Goal: Task Accomplishment & Management: Use online tool/utility

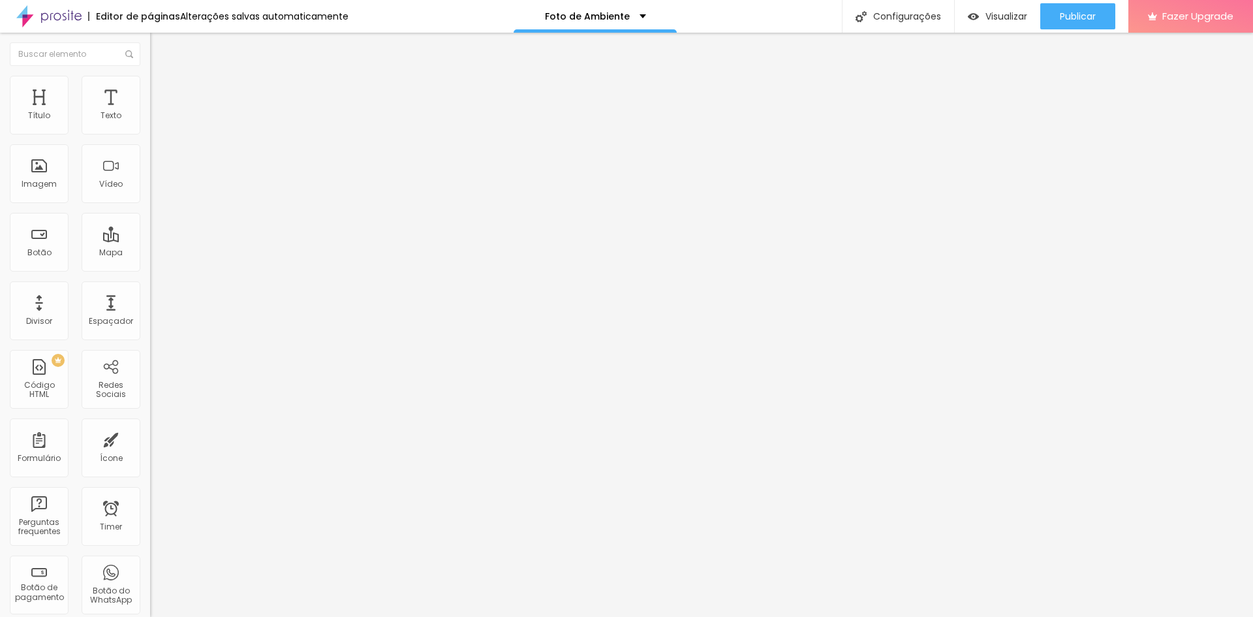
click at [150, 269] on input "#ancora-galerias" at bounding box center [228, 262] width 157 height 13
drag, startPoint x: 134, startPoint y: 188, endPoint x: 0, endPoint y: 214, distance: 136.4
click at [150, 214] on div "Número do WhatsApp * + 55 Texto do botão Conversar no WhatsApp Mensagem Olá, ch…" at bounding box center [225, 329] width 150 height 435
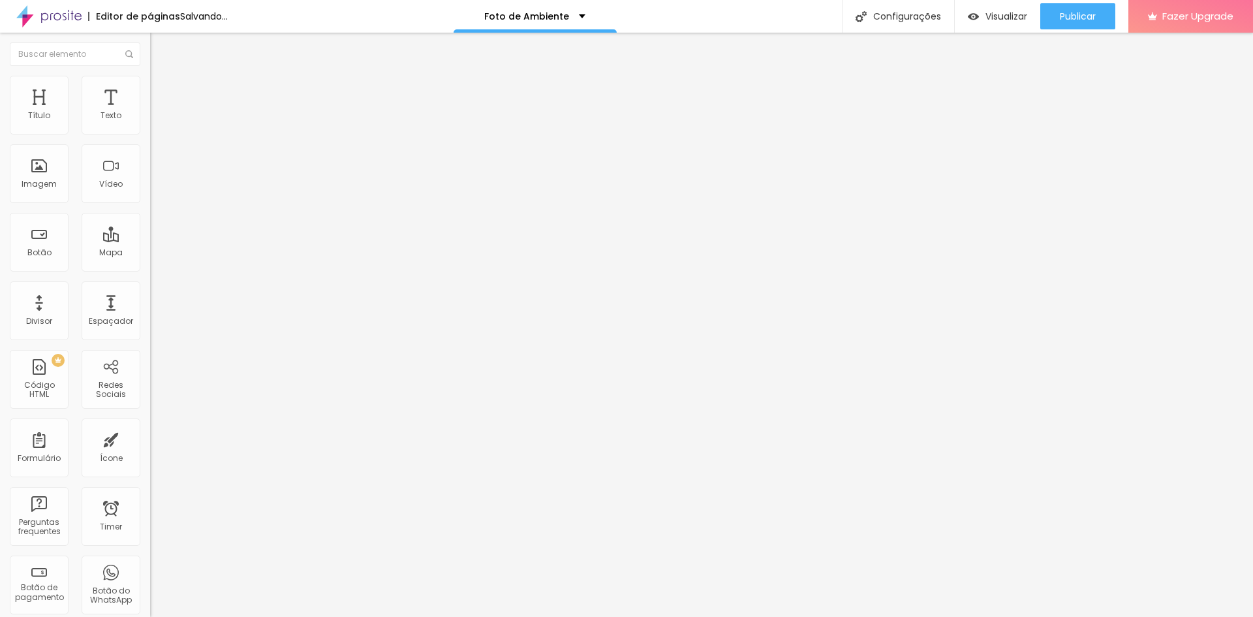
type input "Quero valorizar meu imóvel"
click at [150, 87] on li "Estilo" at bounding box center [225, 92] width 150 height 13
drag, startPoint x: 82, startPoint y: 98, endPoint x: 92, endPoint y: 97, distance: 9.8
click at [150, 97] on li "Estilo" at bounding box center [225, 92] width 150 height 13
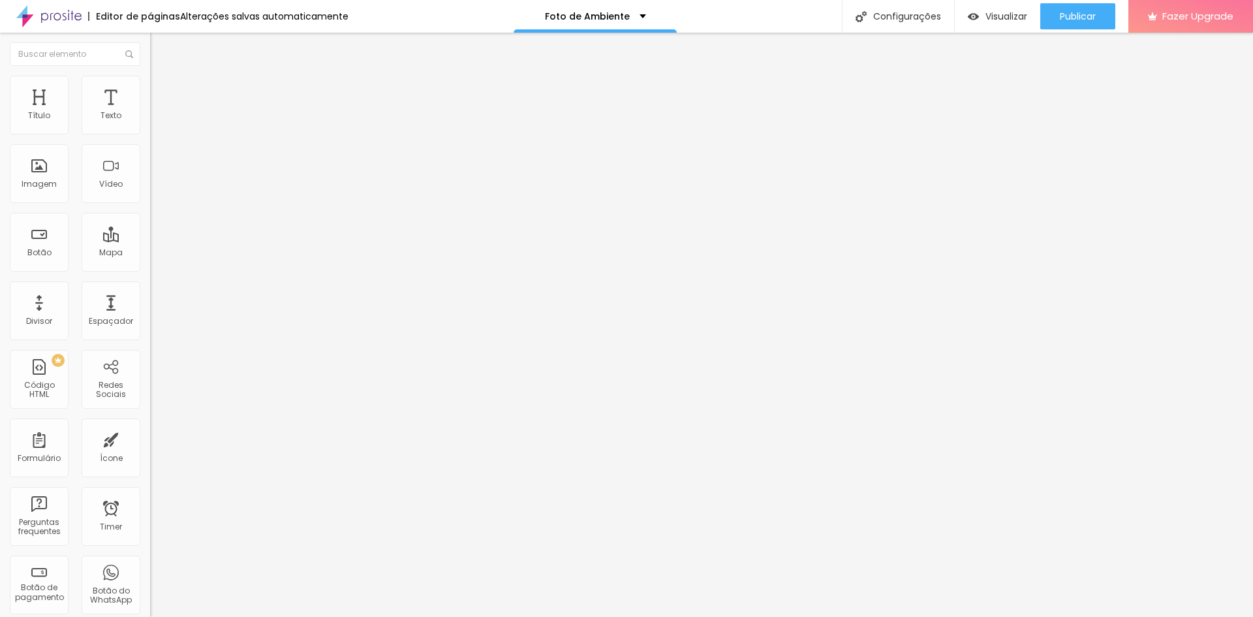
click at [150, 464] on span "Arredondada" at bounding box center [177, 469] width 55 height 11
click at [150, 422] on div "Cor Verde claro Verde claro Verde escuro" at bounding box center [225, 440] width 150 height 36
click at [150, 428] on span "Verde claro" at bounding box center [173, 433] width 46 height 11
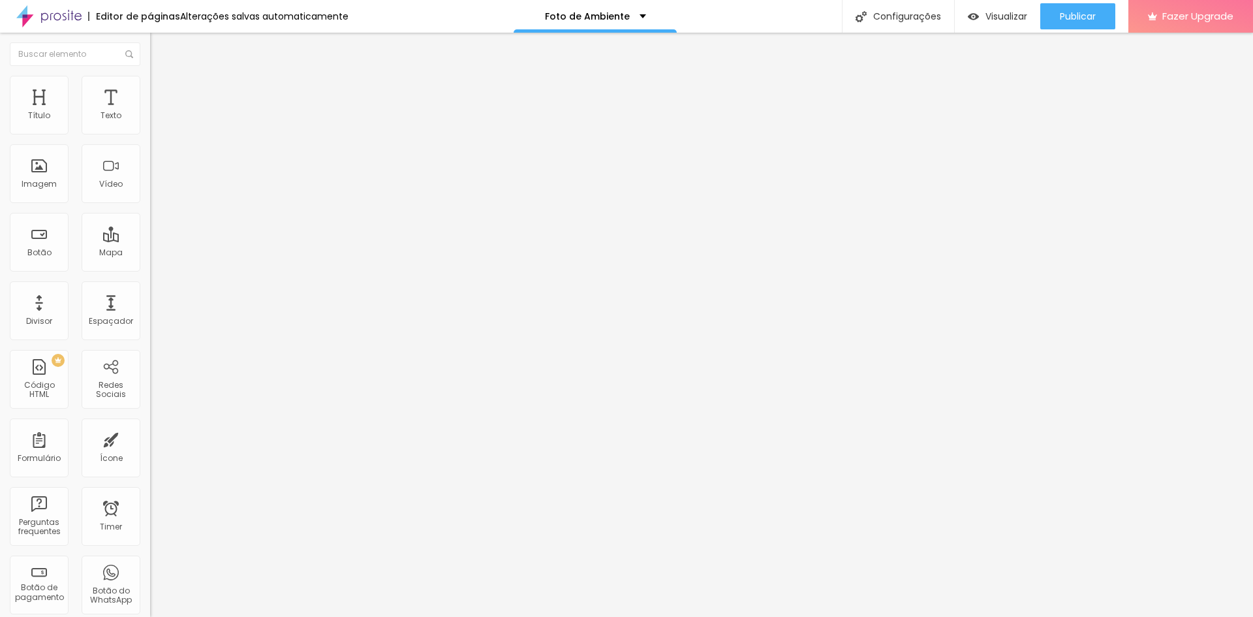
click at [162, 102] on span "Avançado" at bounding box center [183, 107] width 43 height 11
click at [162, 101] on span "Estilo" at bounding box center [172, 94] width 20 height 11
click at [155, 216] on img at bounding box center [159, 220] width 8 height 8
radio input "false"
radio input "true"
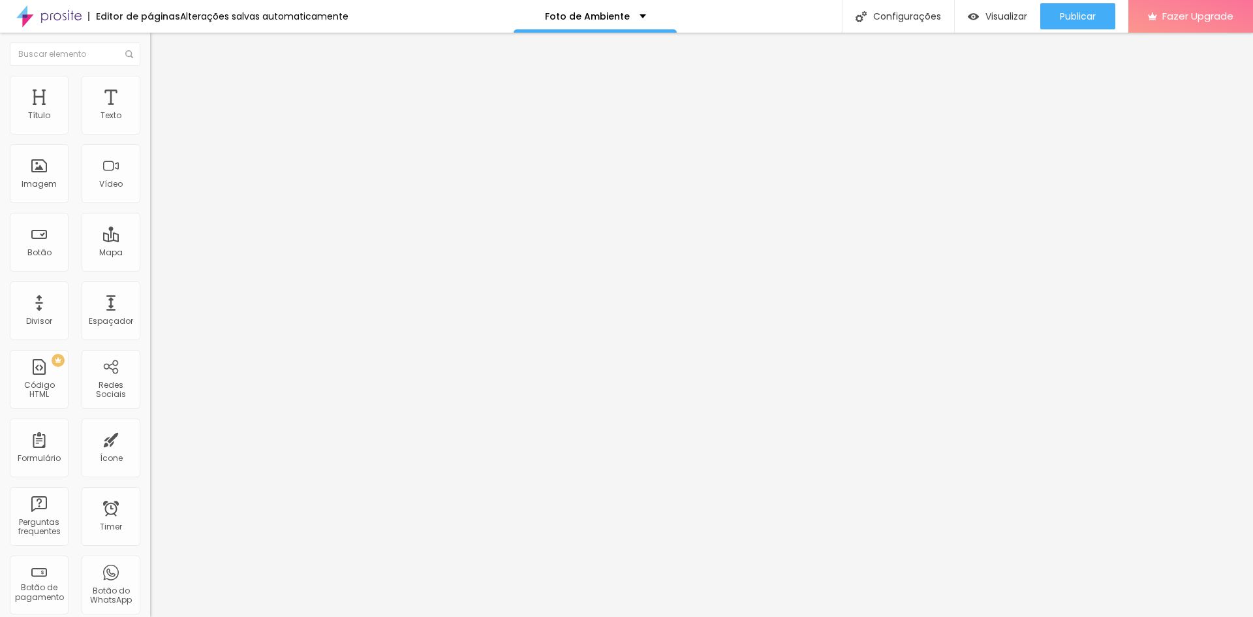
click at [155, 130] on img at bounding box center [159, 126] width 8 height 8
radio input "true"
radio input "false"
click at [155, 216] on img at bounding box center [159, 220] width 8 height 8
radio input "false"
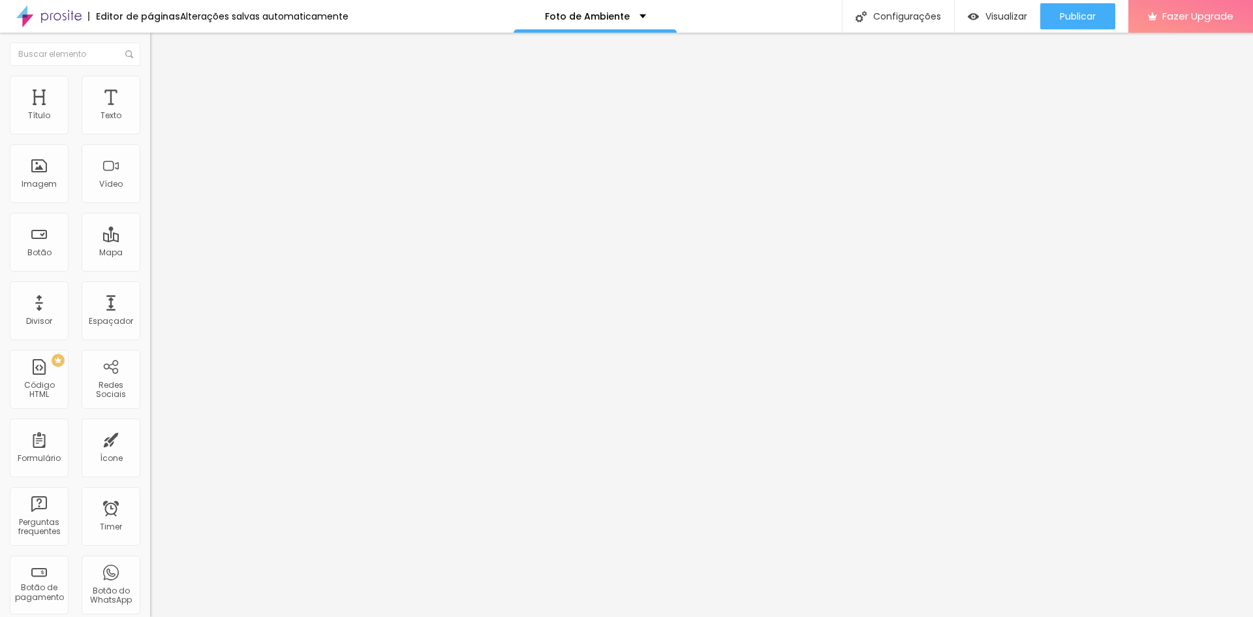
click at [155, 216] on img at bounding box center [159, 220] width 8 height 8
radio input "false"
radio input "true"
click at [155, 130] on img at bounding box center [159, 126] width 8 height 8
radio input "true"
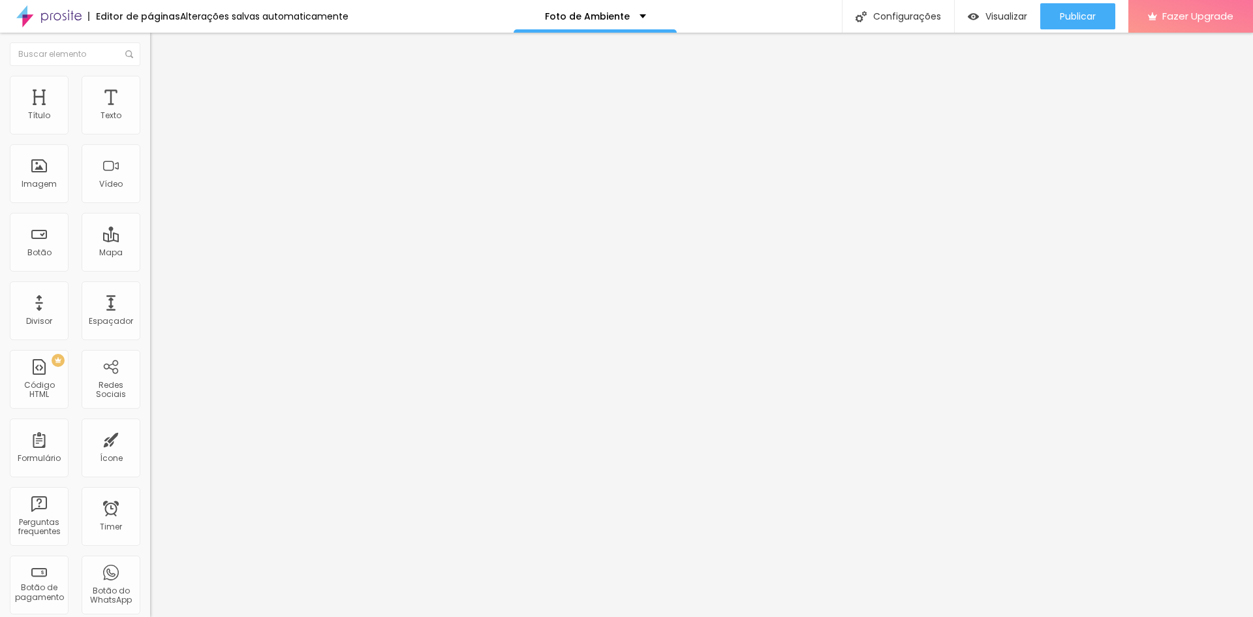
radio input "false"
click at [155, 130] on img at bounding box center [159, 126] width 8 height 8
radio input "true"
radio input "false"
click at [150, 464] on span "Arredondada" at bounding box center [177, 469] width 55 height 11
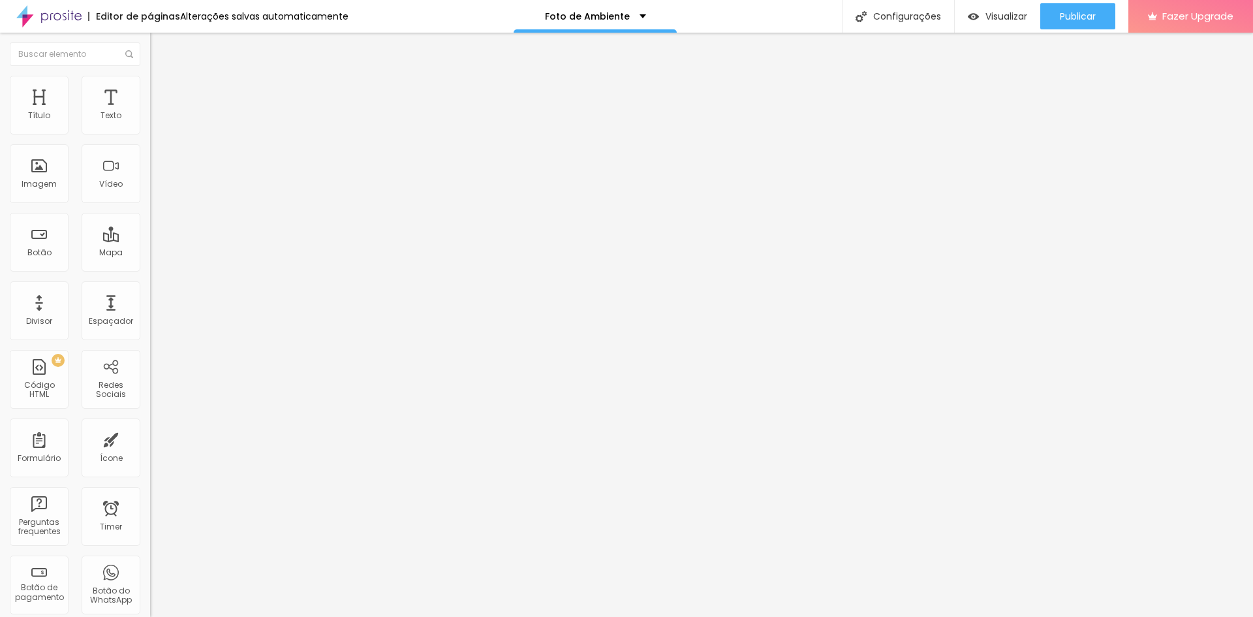
click at [150, 428] on span "Verde claro" at bounding box center [173, 433] width 46 height 11
click at [150, 464] on span "Arredondada" at bounding box center [177, 469] width 55 height 11
click at [162, 87] on span "Conteúdo" at bounding box center [182, 81] width 40 height 11
click at [150, 99] on li "Avançado" at bounding box center [225, 105] width 150 height 13
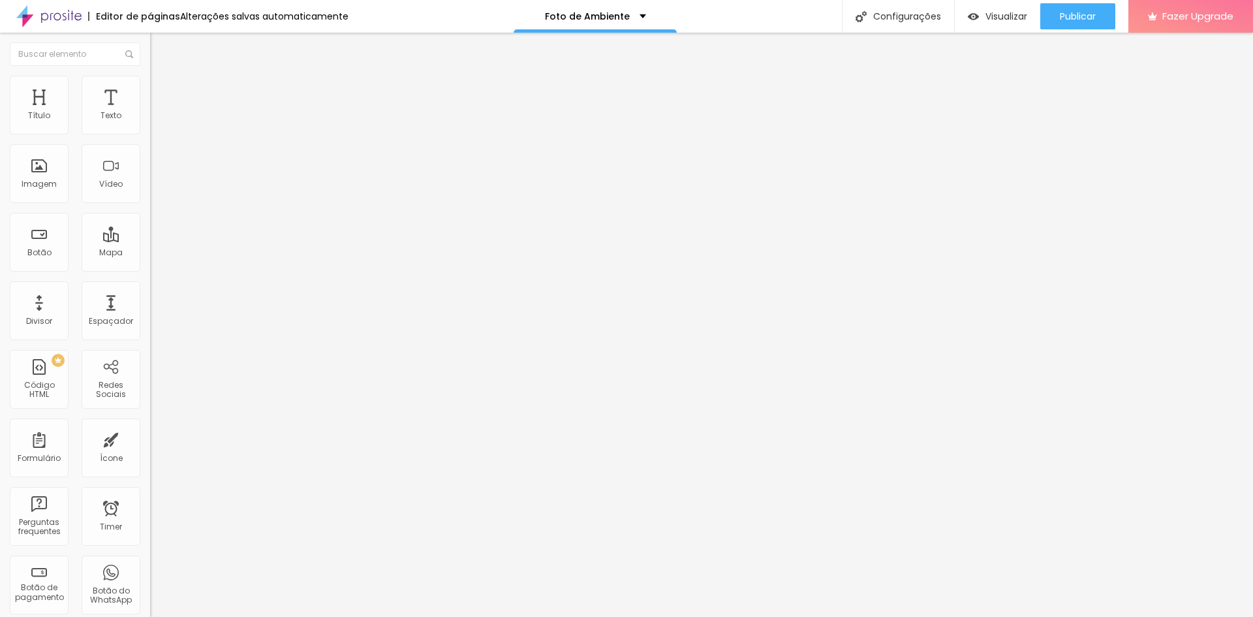
click at [150, 86] on li "Conteúdo" at bounding box center [225, 79] width 150 height 13
click at [1018, 96] on link "Visualizar página" at bounding box center [1043, 100] width 118 height 8
click at [150, 99] on img at bounding box center [156, 105] width 12 height 12
click at [150, 519] on div "Classes Html" at bounding box center [225, 535] width 150 height 32
click at [150, 490] on input "text" at bounding box center [228, 496] width 157 height 13
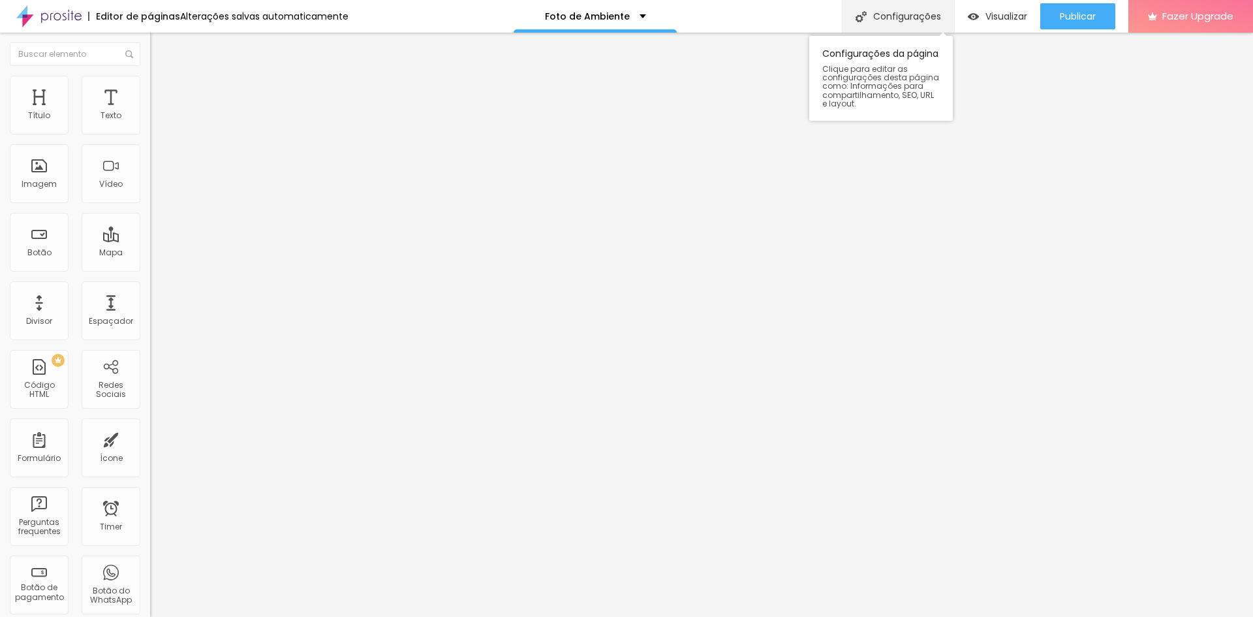
click at [923, 17] on div "Configurações" at bounding box center [898, 16] width 112 height 33
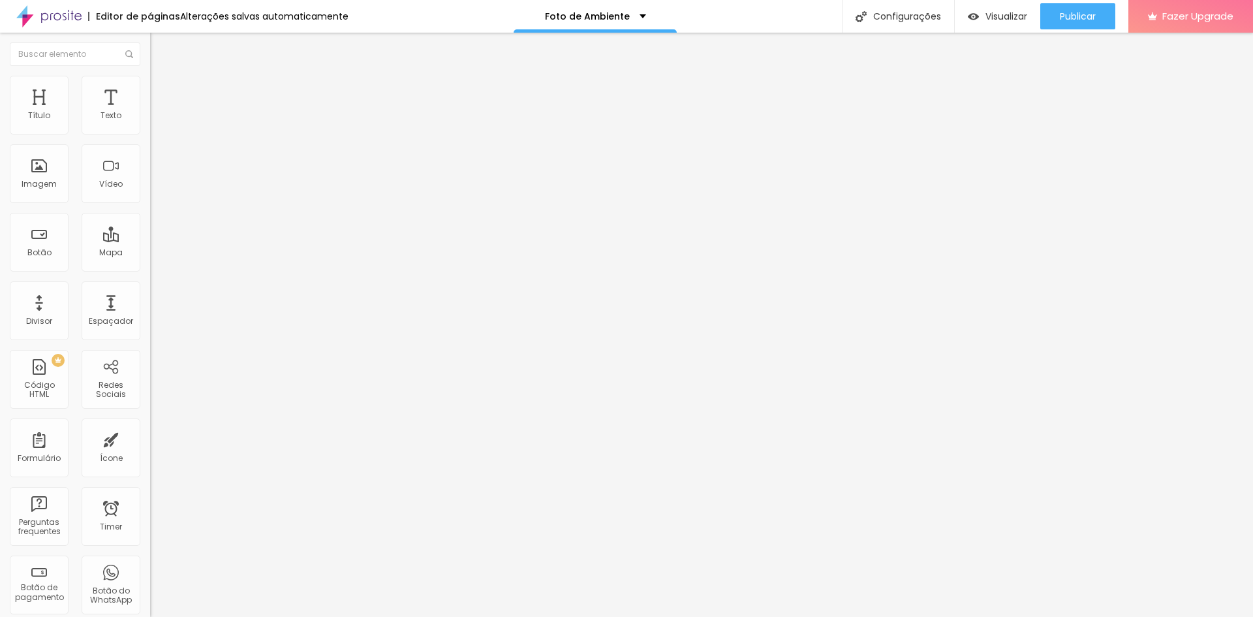
click at [1026, 96] on link "Visualizar página" at bounding box center [1043, 100] width 118 height 8
click at [928, 14] on div "Configurações" at bounding box center [898, 16] width 112 height 33
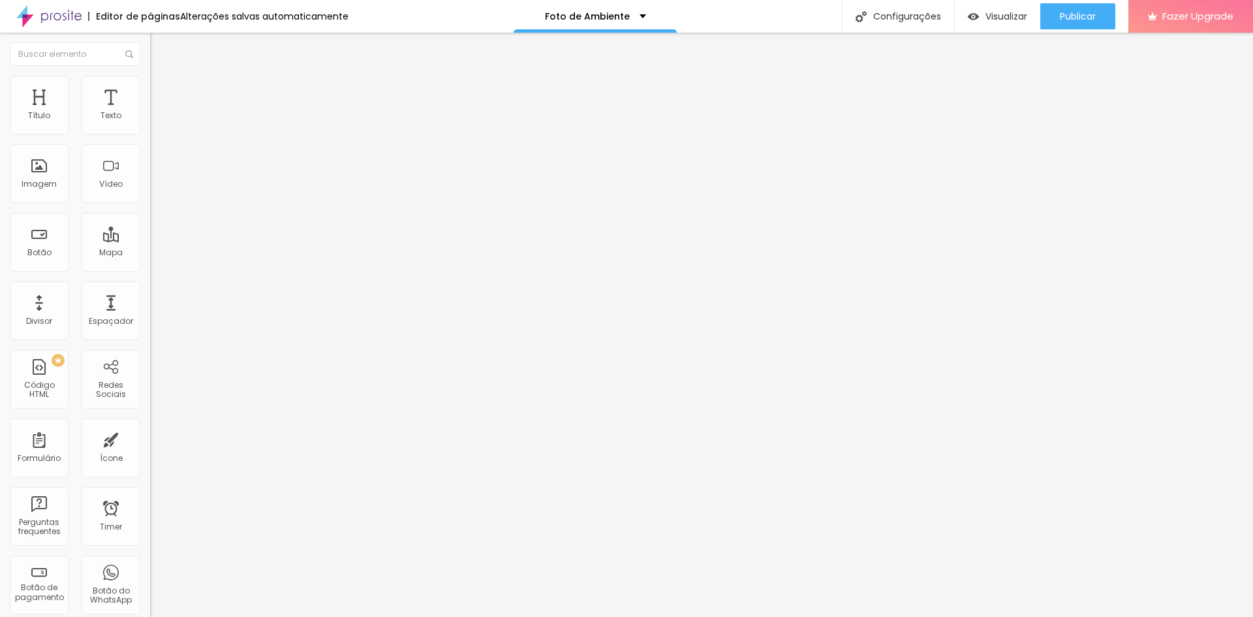
drag, startPoint x: 544, startPoint y: 268, endPoint x: 503, endPoint y: 239, distance: 50.5
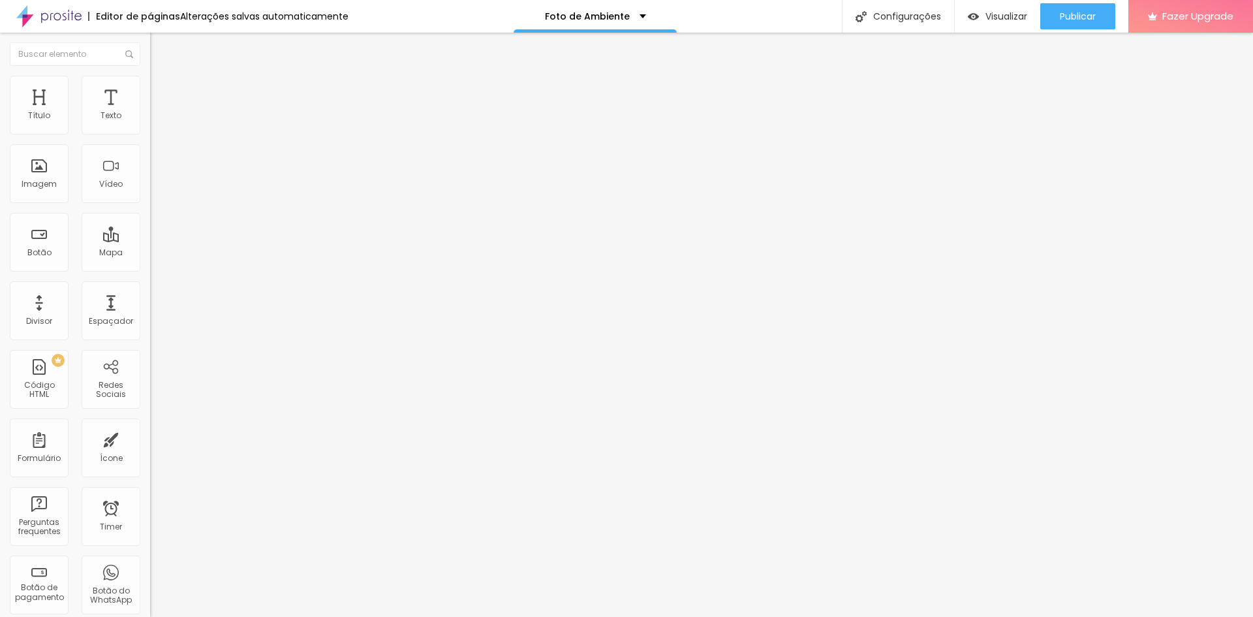
drag, startPoint x: 539, startPoint y: 283, endPoint x: 506, endPoint y: 250, distance: 46.6
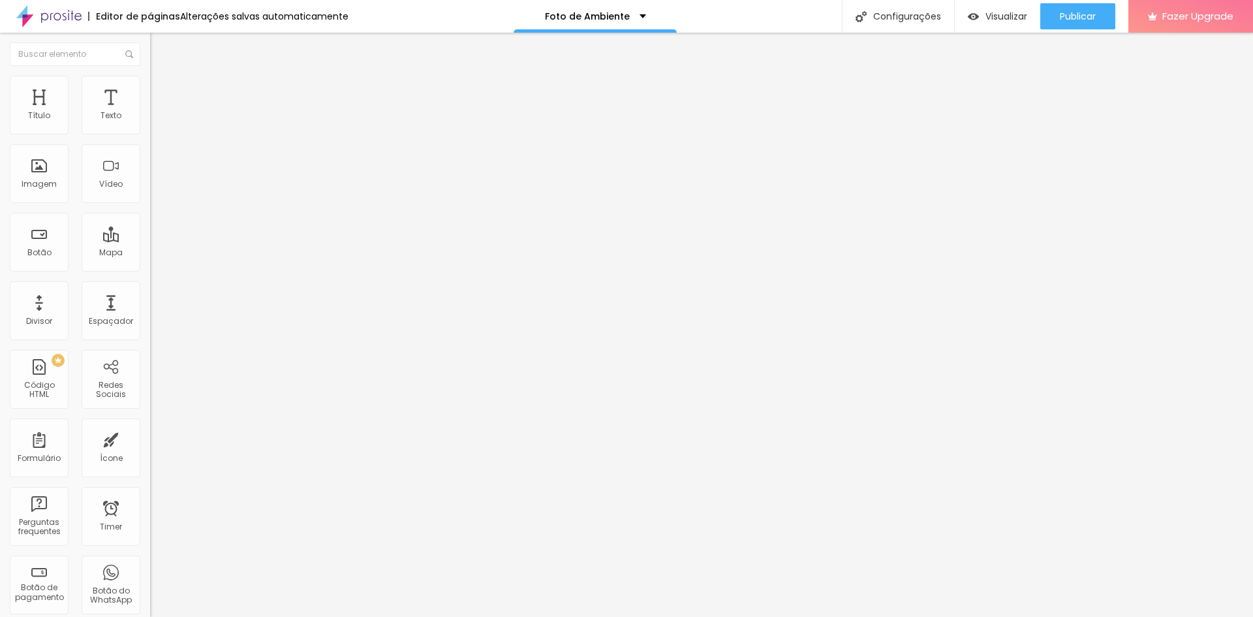
click at [155, 189] on icon "button" at bounding box center [159, 185] width 8 height 8
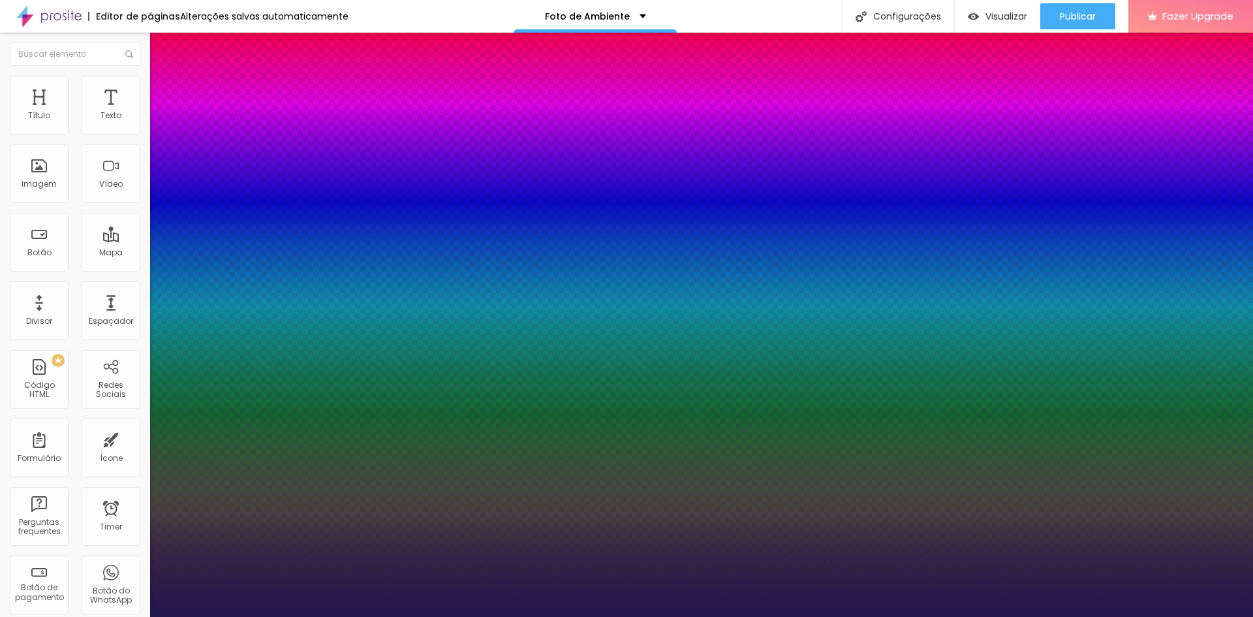
type input "1"
type input "17"
type input "1"
type input "21"
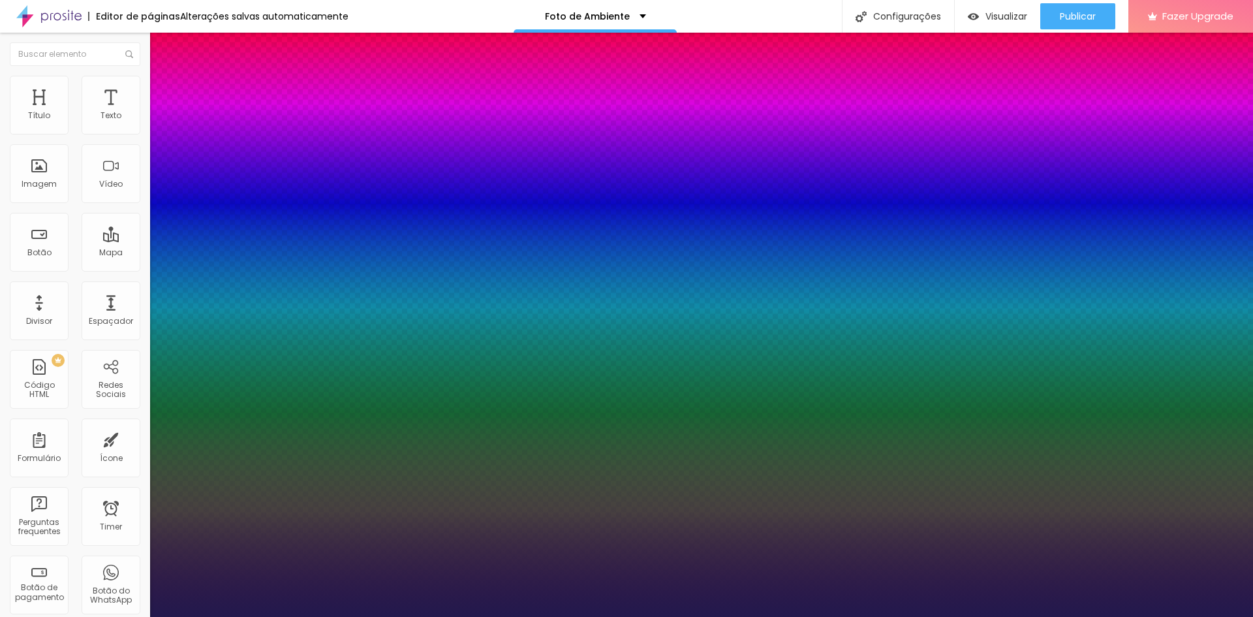
type input "21"
type input "1"
type input "22"
type input "1"
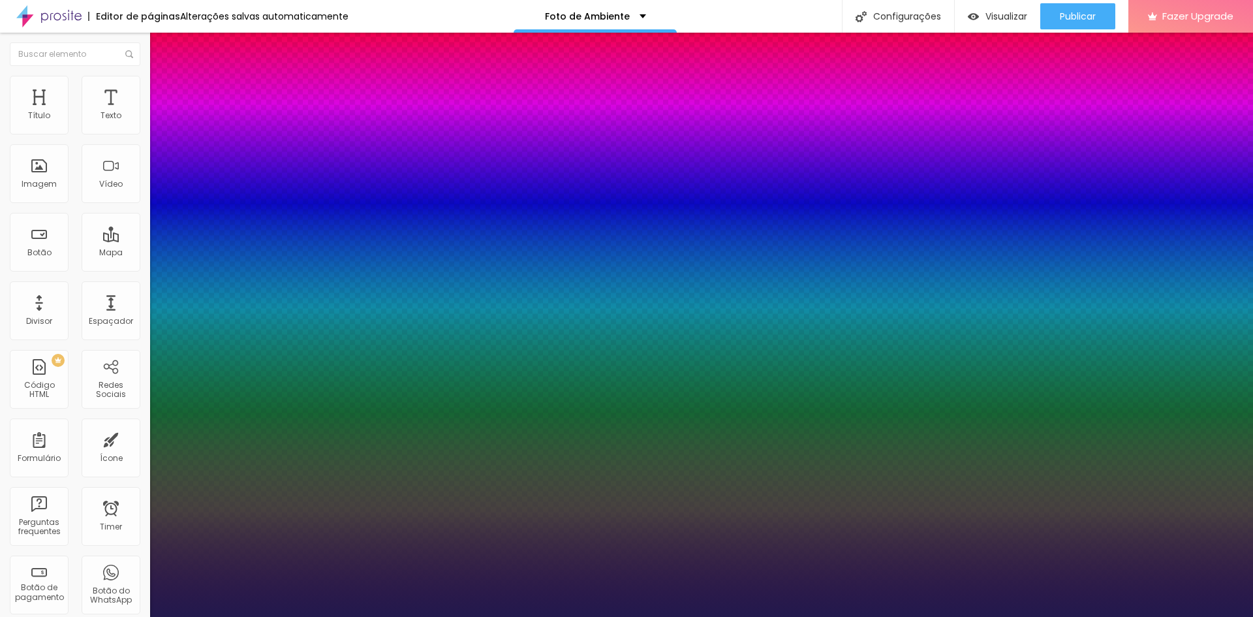
type input "23"
type input "1"
type input "24"
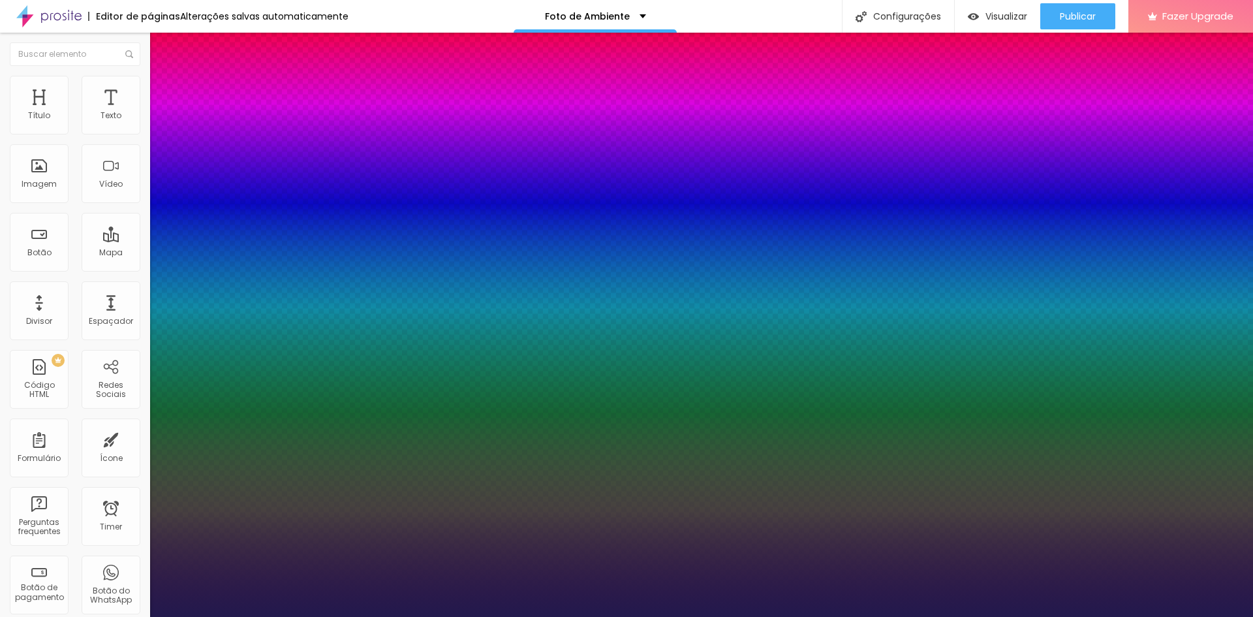
type input "1"
type input "25"
type input "1"
type input "26"
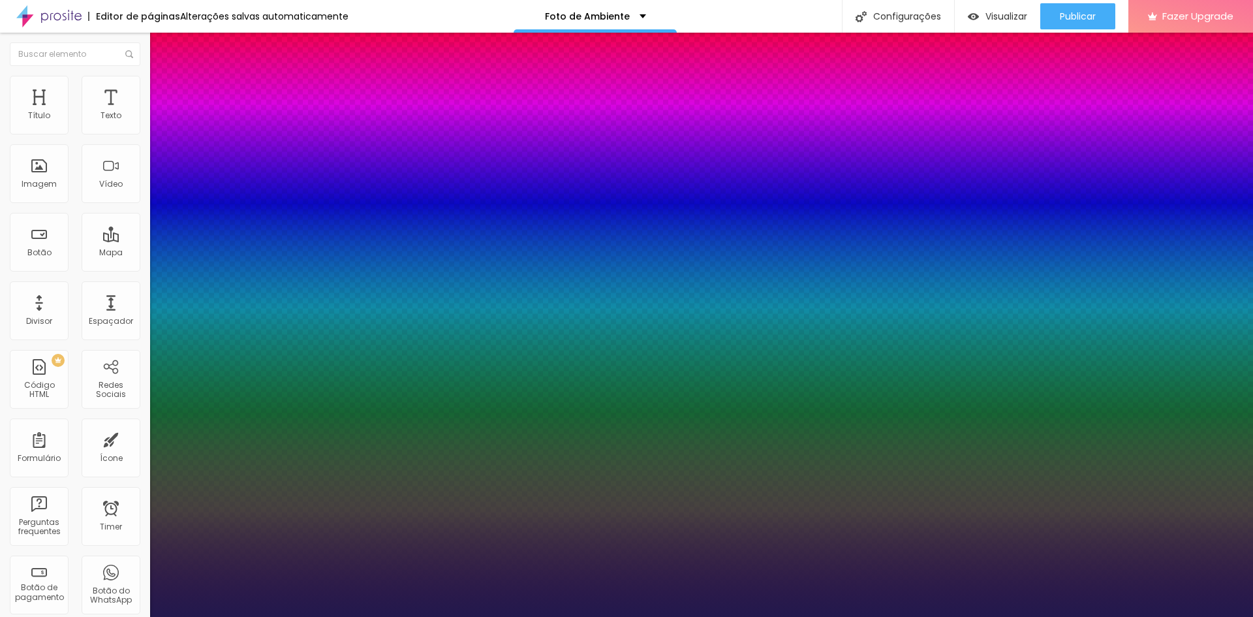
type input "26"
type input "1"
type input "27"
type input "1"
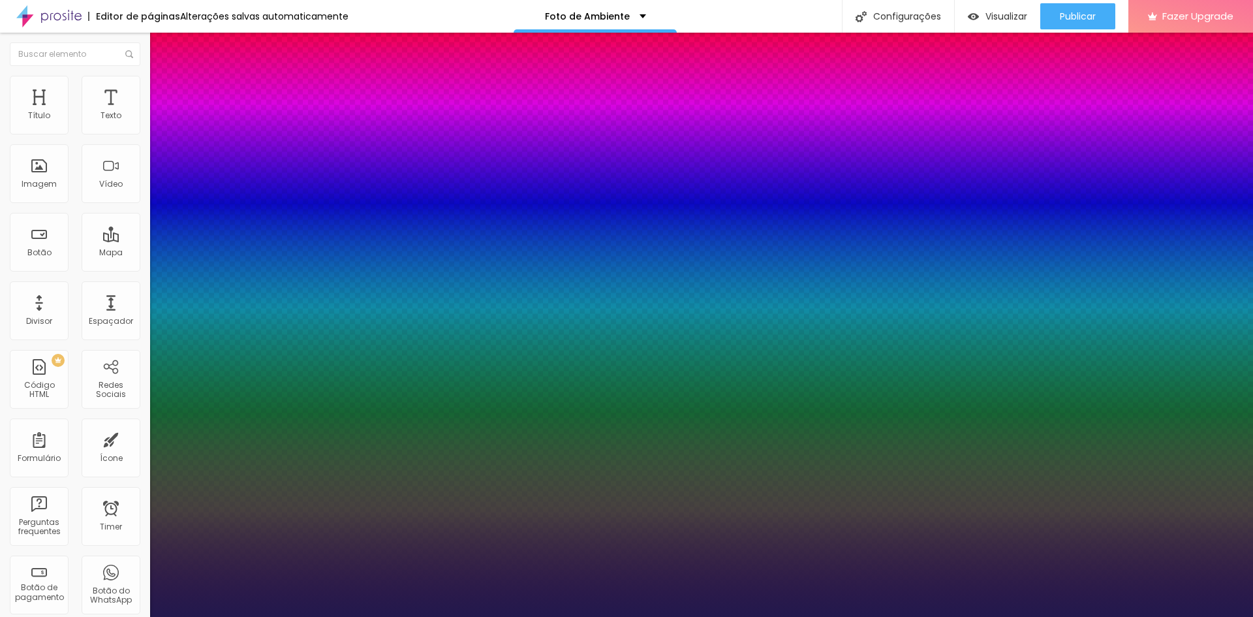
type input "28"
type input "1"
type input "29"
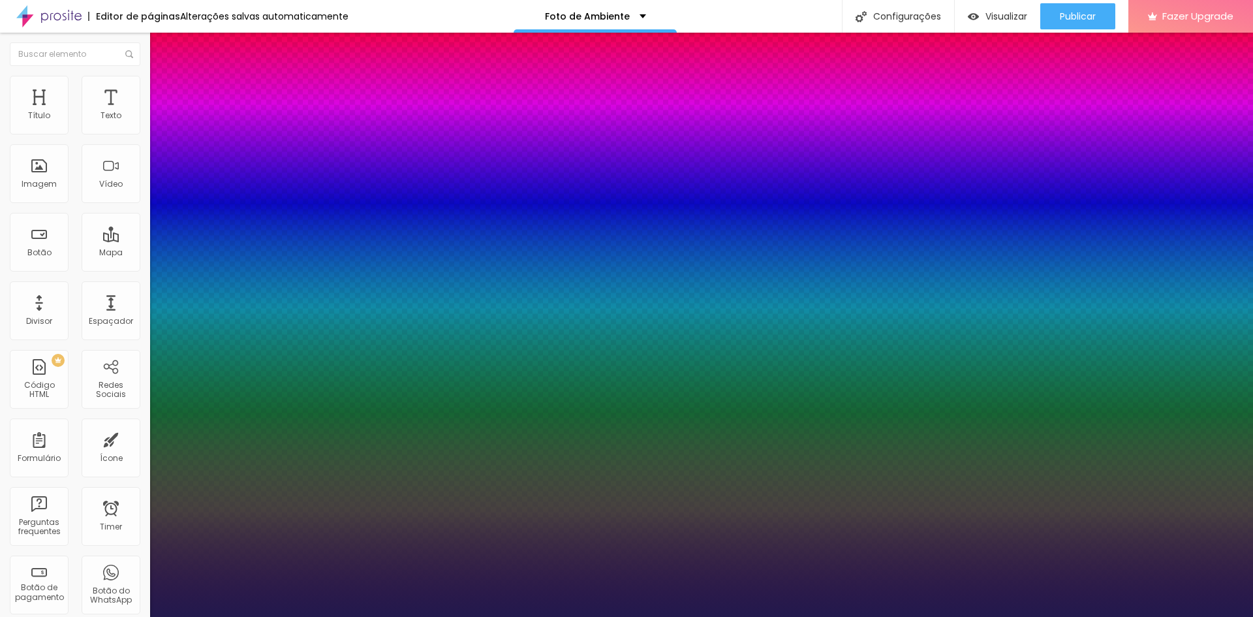
type input "1"
type input "30"
type input "1"
type input "31"
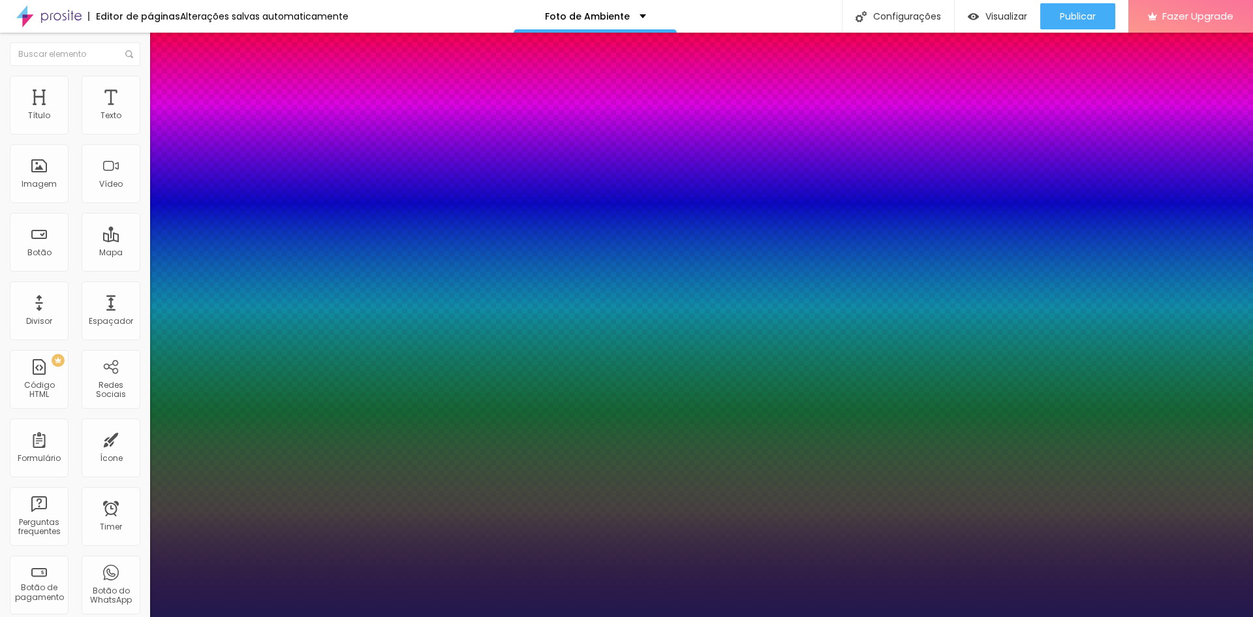
type input "31"
type input "1"
type input "32"
type input "1"
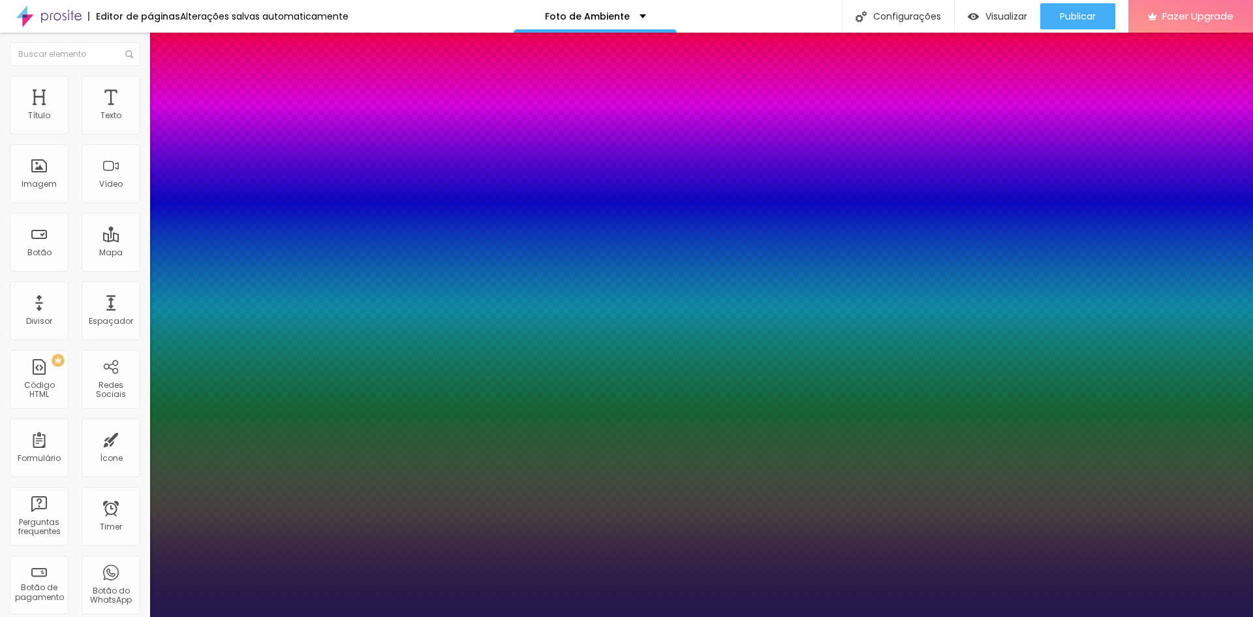
type input "33"
type input "1"
type input "34"
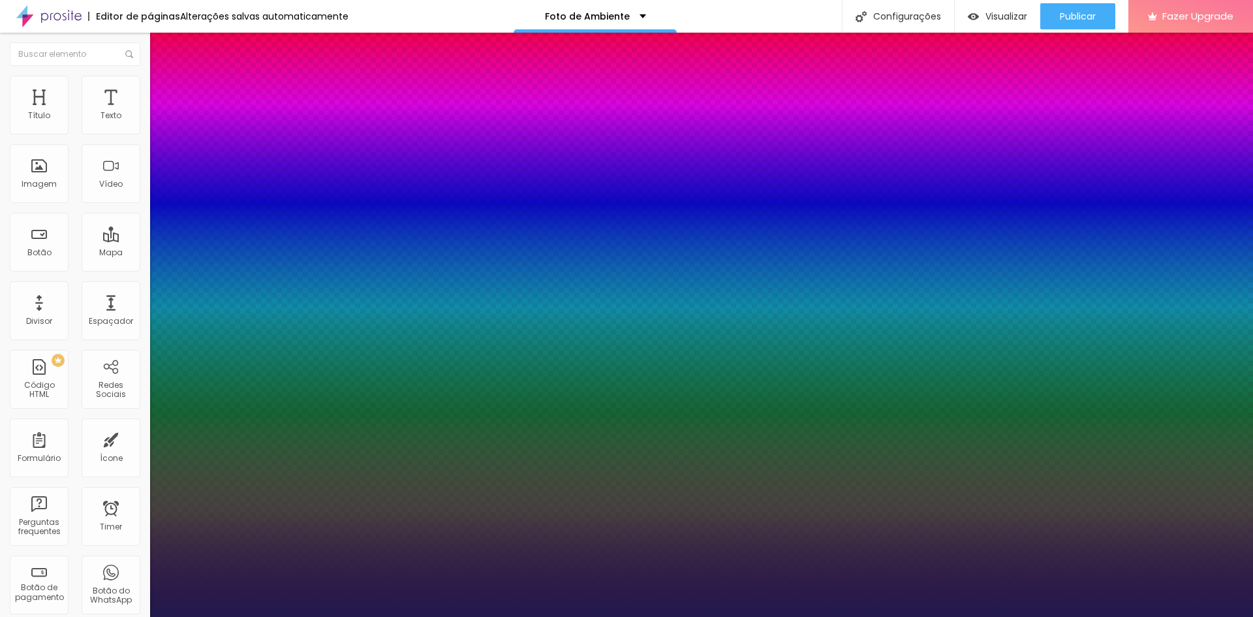
type input "1"
type input "35"
type input "1"
type input "36"
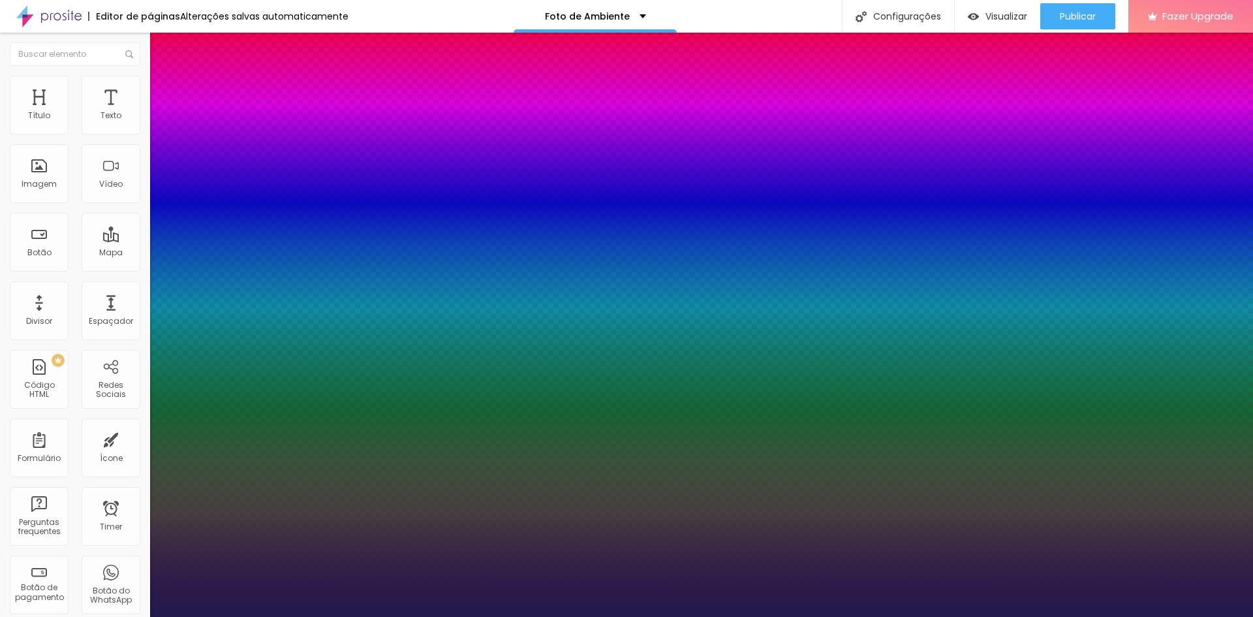
type input "36"
type input "1"
type input "37"
type input "1"
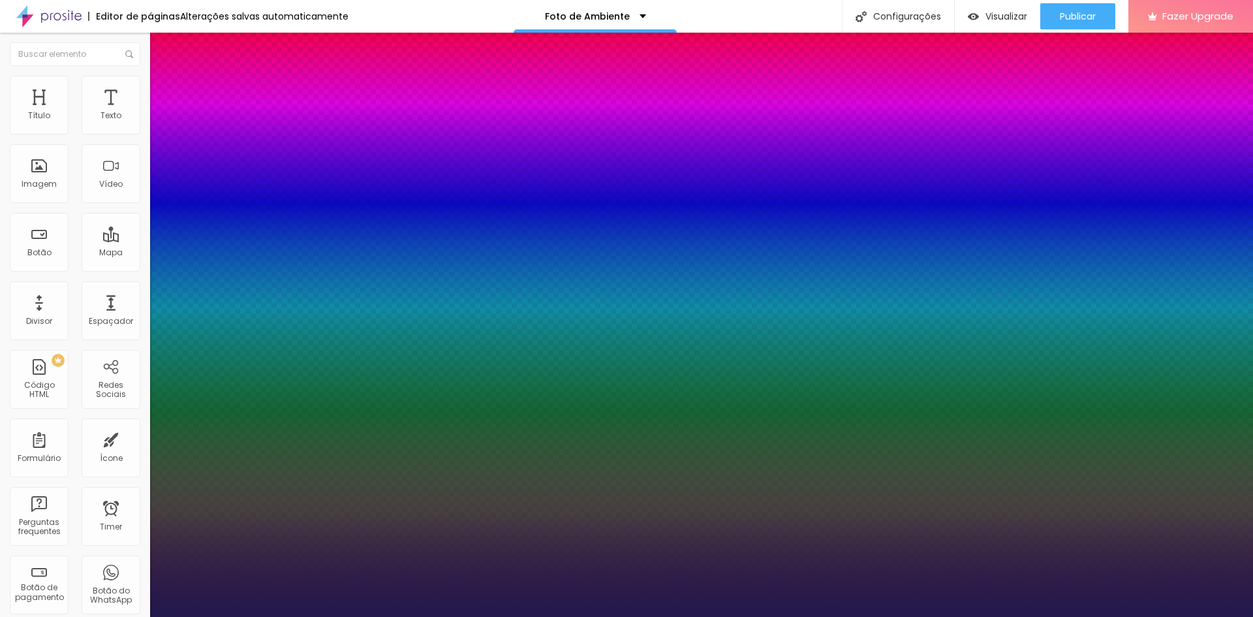
type input "38"
type input "1"
type input "40"
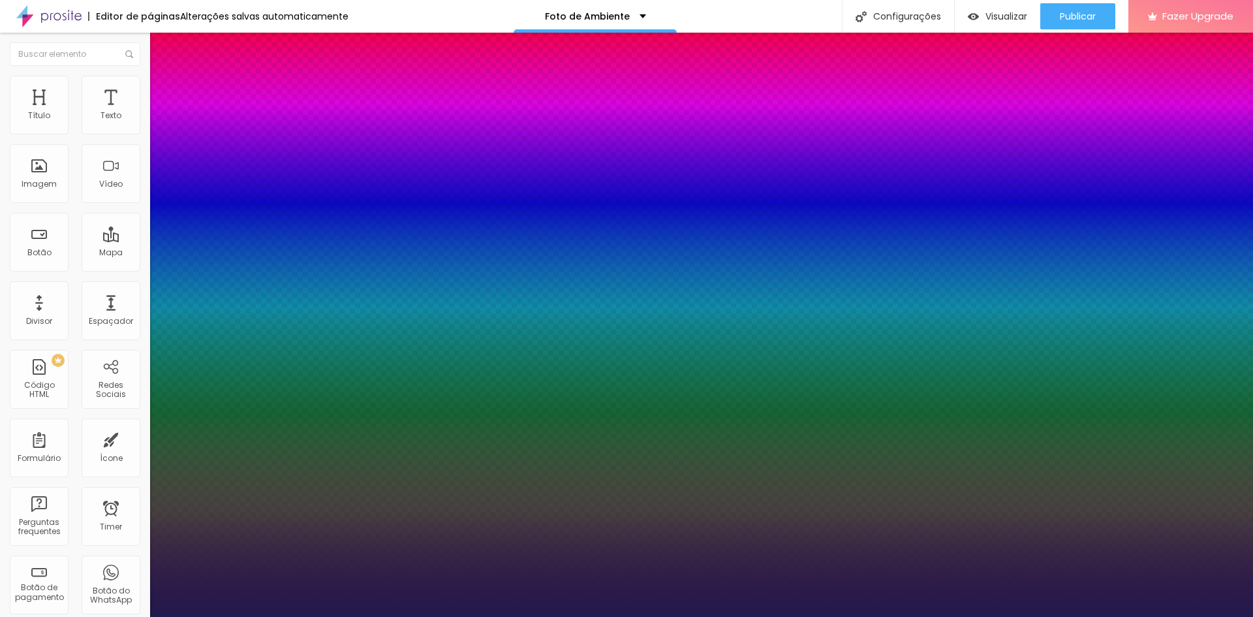
type input "1"
type input "41"
type input "1"
type input "42"
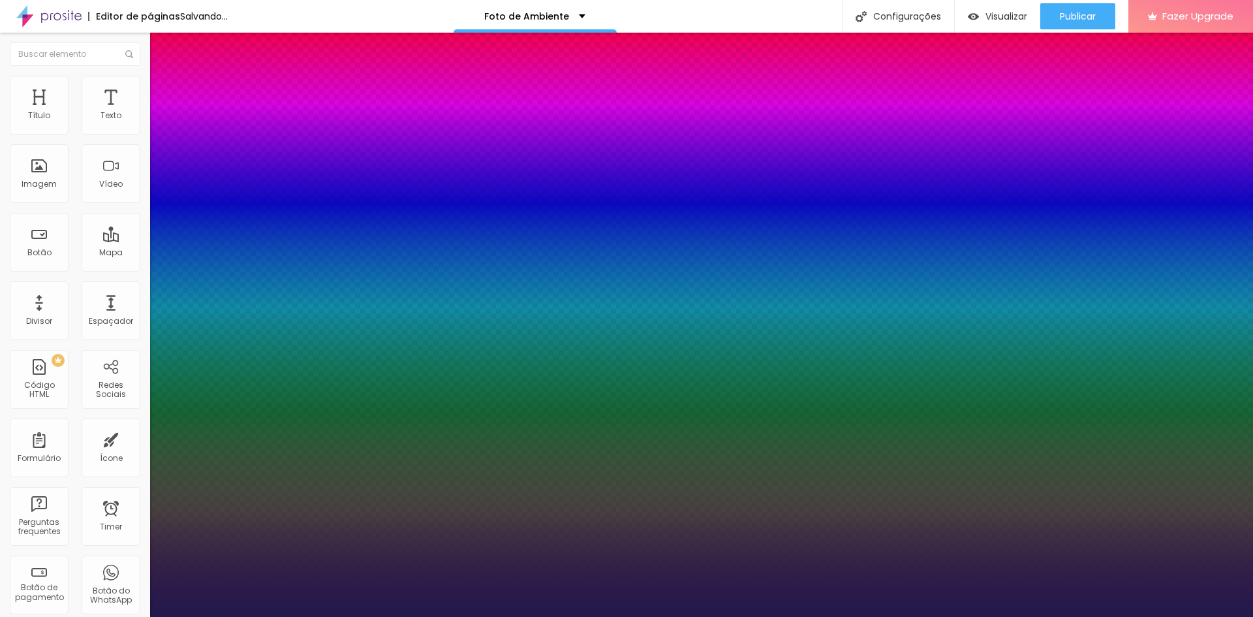
type input "42"
type input "1"
type input "43"
type input "1"
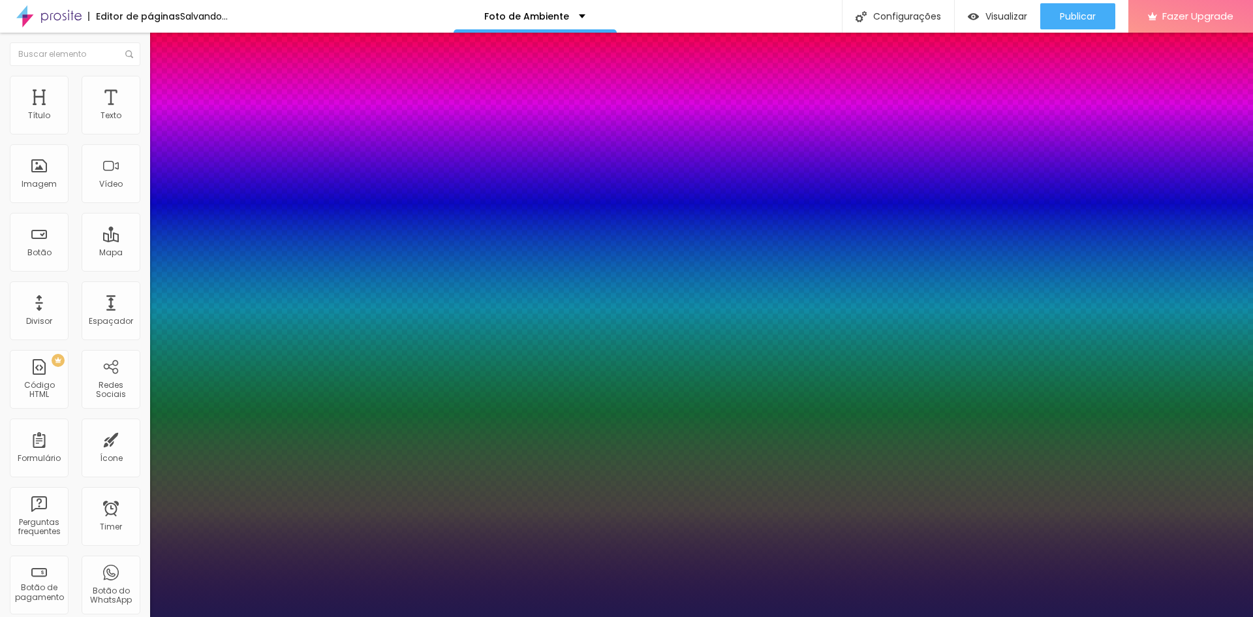
type input "44"
type input "1"
type input "45"
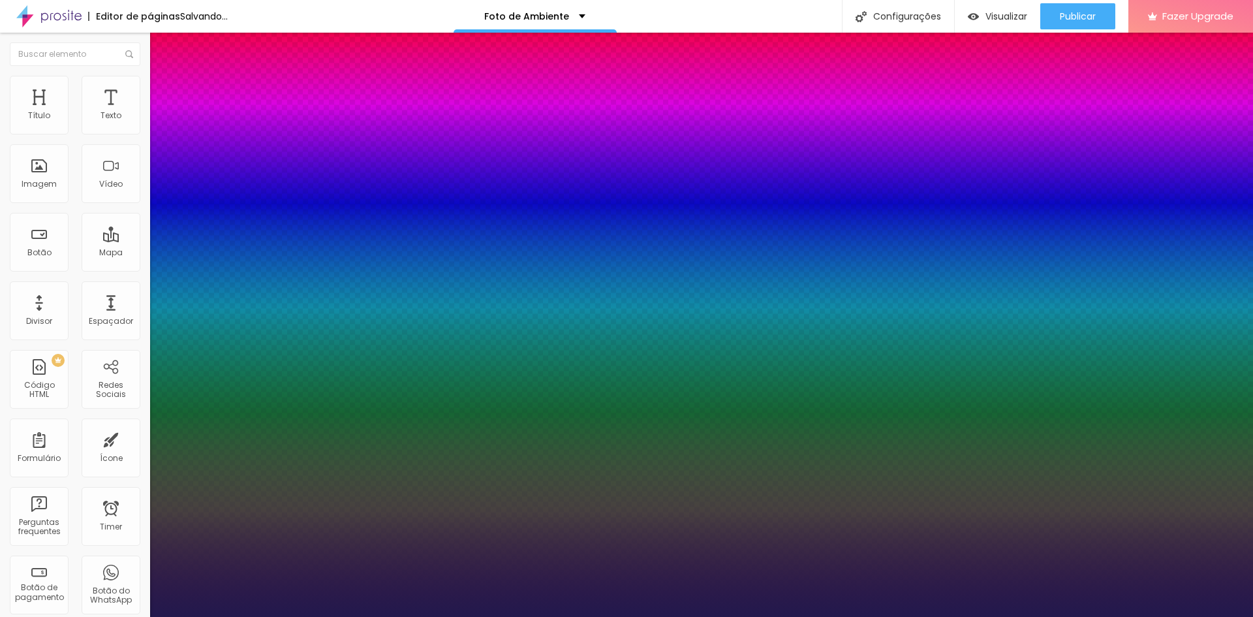
type input "1"
type input "47"
type input "1"
type input "48"
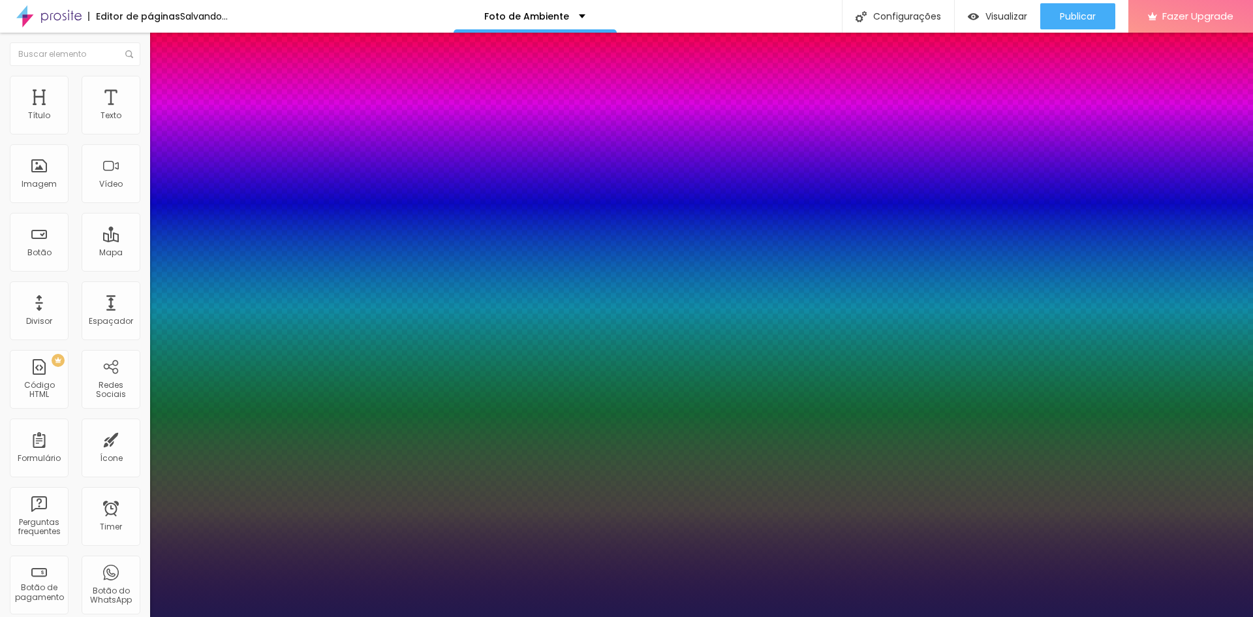
type input "48"
type input "1"
type input "49"
type input "1"
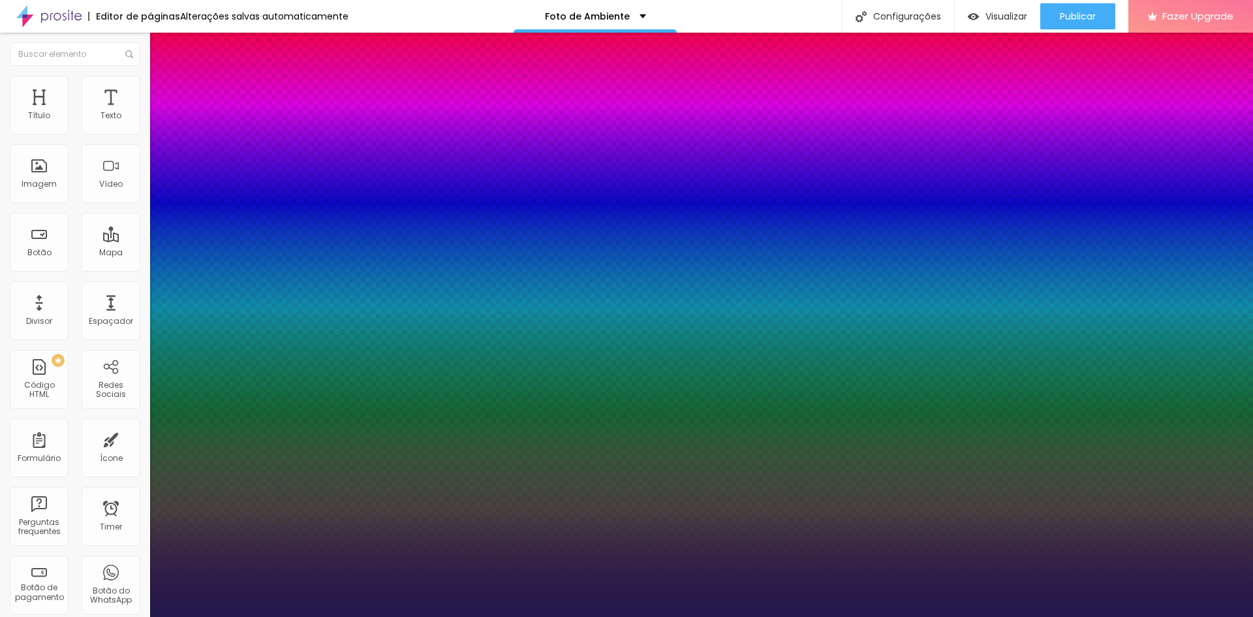
type input "50"
type input "1"
type input "48"
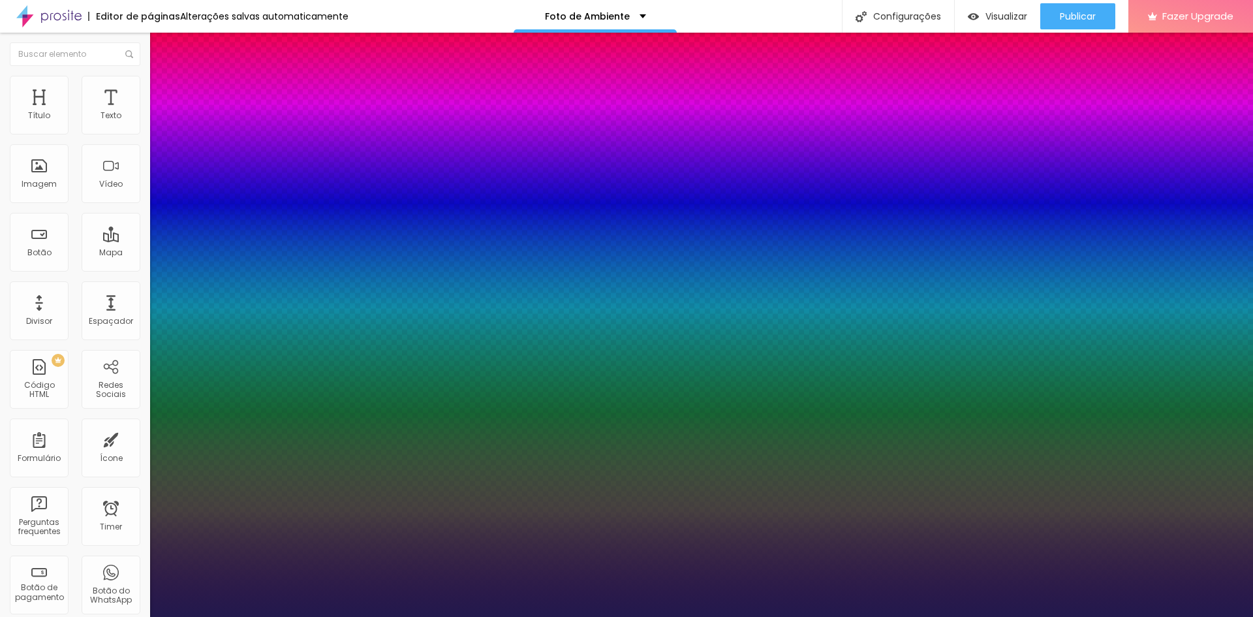
type input "1"
type input "47"
type input "1"
type input "46"
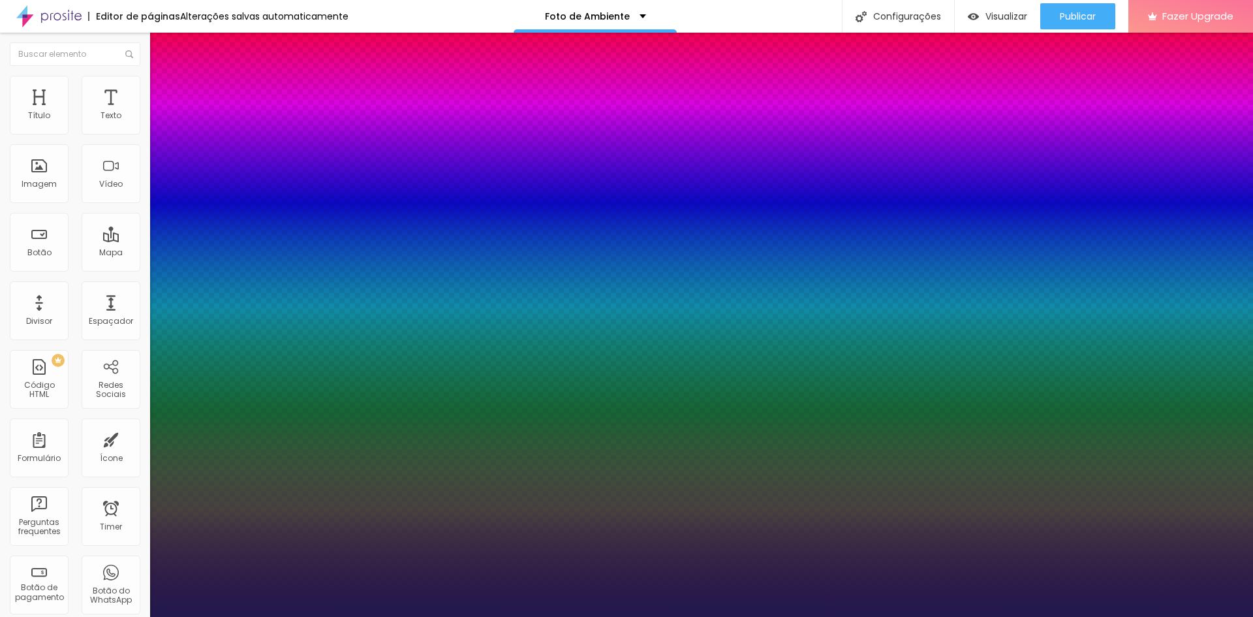
type input "46"
type input "1"
type input "47"
type input "1"
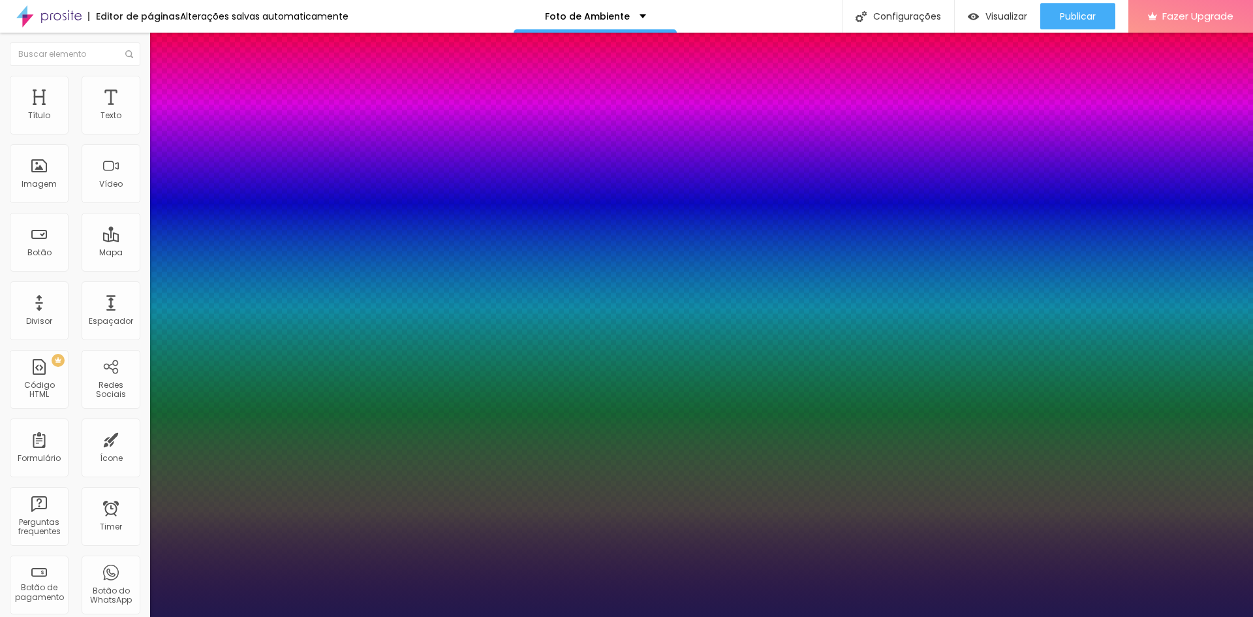
drag, startPoint x: 176, startPoint y: 368, endPoint x: 208, endPoint y: 364, distance: 32.2
type input "47"
click at [765, 616] on div at bounding box center [626, 617] width 1253 height 0
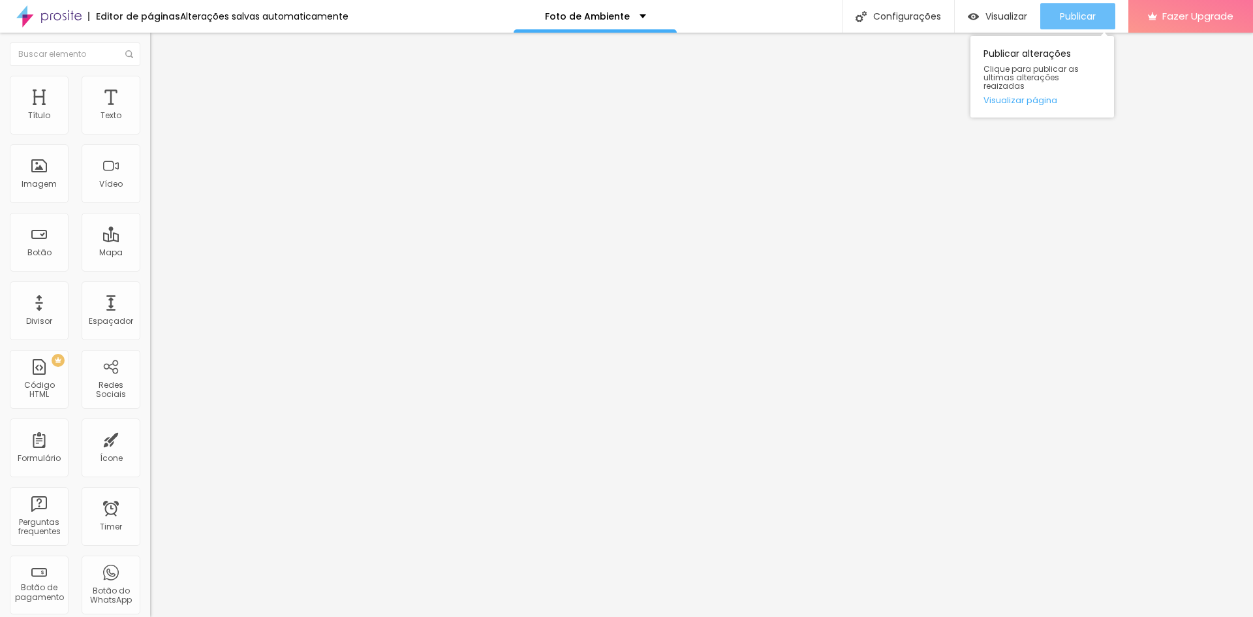
click at [1088, 11] on span "Publicar" at bounding box center [1078, 16] width 36 height 10
drag, startPoint x: 124, startPoint y: 191, endPoint x: 1, endPoint y: 146, distance: 131.4
click at [150, 146] on div "Número do WhatsApp * + 55 Texto do botão Conversar no WhatsApp Mensagem Olá, ch…" at bounding box center [225, 329] width 150 height 435
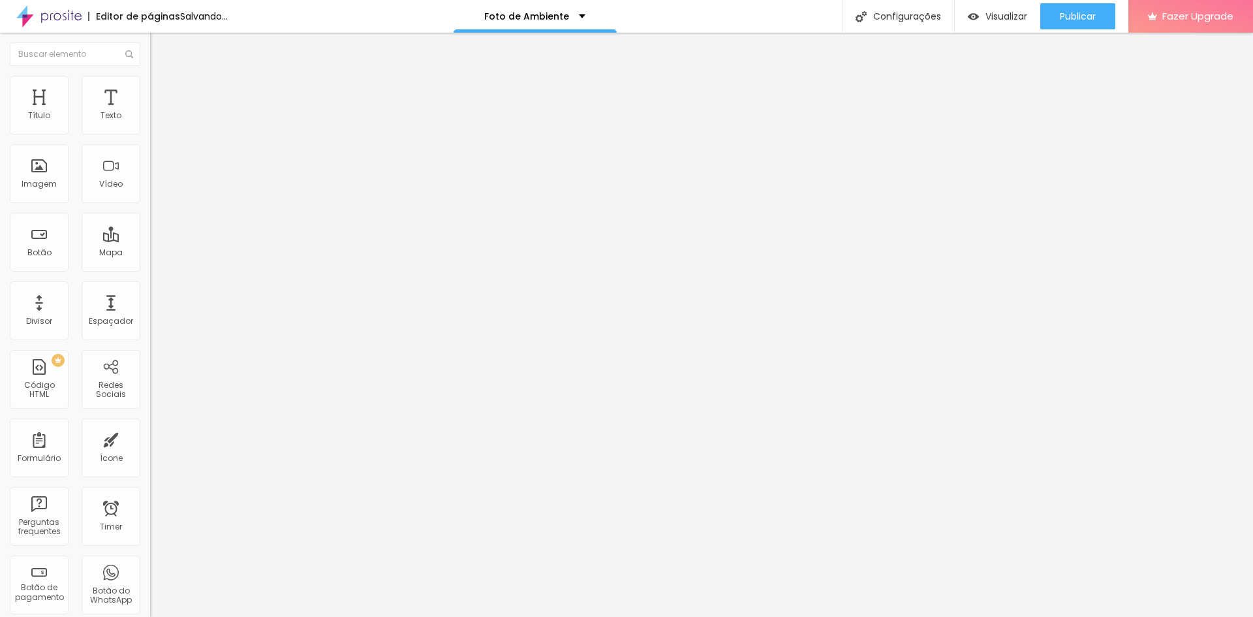
type input "Quero valorizar meu imóvel"
click at [150, 414] on input "Quero valorizar meu imóvel" at bounding box center [228, 420] width 157 height 13
click at [150, 406] on div "Texto do botão Conversar no WhatsApp" at bounding box center [225, 422] width 150 height 32
click at [150, 414] on input "Conversar no WhatsApp" at bounding box center [228, 420] width 157 height 13
paste input "Quero valorizar meu imóvel"
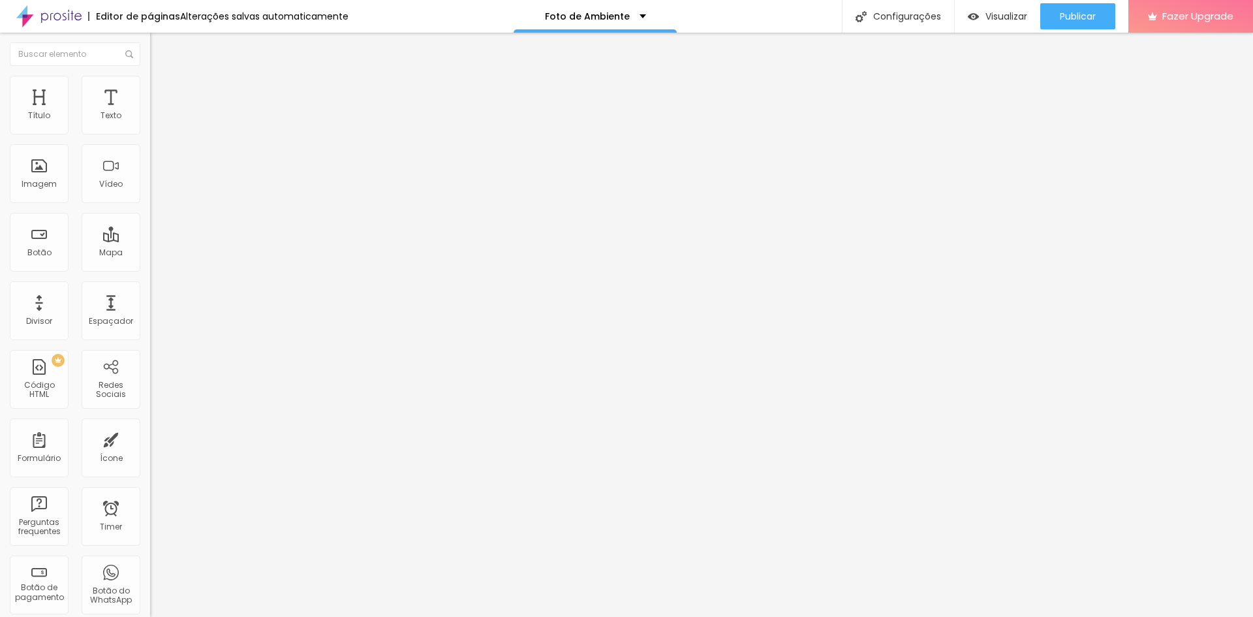
type input "Quero valorizar meu imóvel"
click at [150, 414] on input "Quero valorizar meu imóvel" at bounding box center [228, 420] width 157 height 13
click at [150, 414] on input "Conversar no WhatsApp" at bounding box center [228, 420] width 157 height 13
paste input "Quero valorizar meu imóvel"
type input "Quero valorizar meu imóvel"
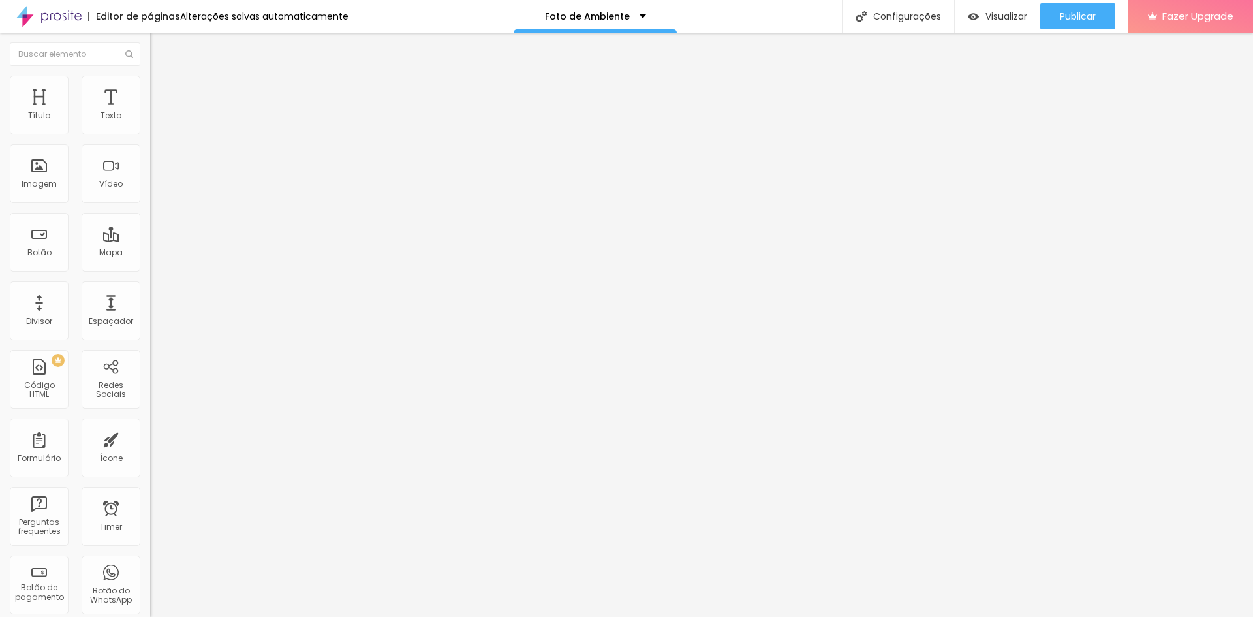
click at [150, 133] on input "text" at bounding box center [228, 126] width 157 height 13
paste input "[PHONE_NUMBER]"
type input "[PHONE_NUMBER]"
click at [150, 133] on input "text" at bounding box center [228, 126] width 157 height 13
paste input "[PHONE_NUMBER]"
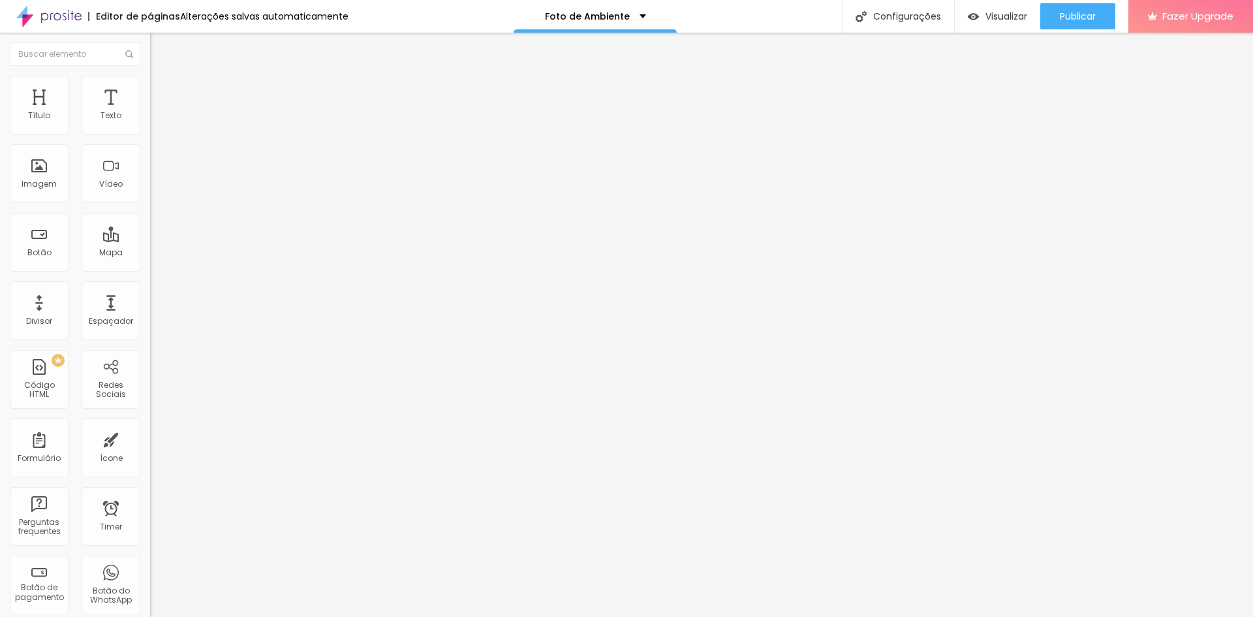
type input "[PHONE_NUMBER]"
click at [150, 133] on input "text" at bounding box center [228, 126] width 157 height 13
paste input "[PHONE_NUMBER]"
type input "[PHONE_NUMBER]"
click at [1088, 24] on div "Publicar" at bounding box center [1078, 16] width 36 height 26
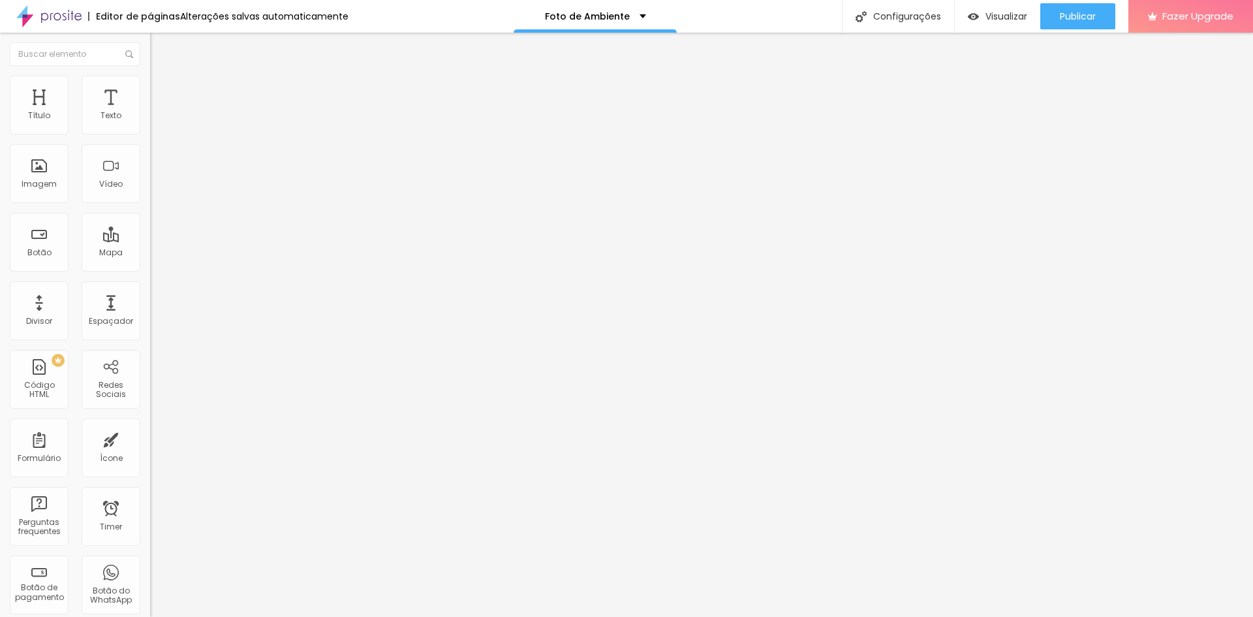
click at [150, 451] on textarea "Olá, cheguei até você pela página {page_title} e gostaria de mais informações" at bounding box center [224, 462] width 148 height 22
paste textarea "do Airbnb"
type textarea "Olá, cheguei até você pela página do Airbnb e gostaria de mais informações"
click at [150, 451] on textarea "Olá, cheguei até você pela página {page_title} e gostaria de mais informações" at bounding box center [224, 462] width 148 height 22
paste textarea "do Airbnb"
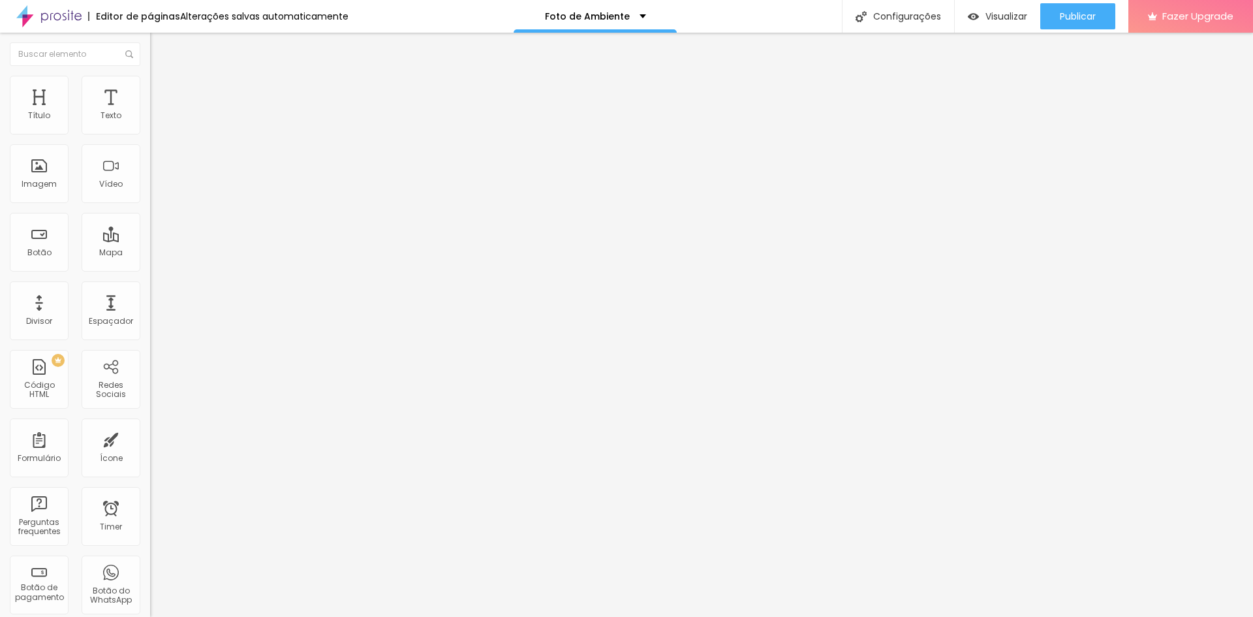
type textarea "Olá, cheguei até você pela página do Airbnb e gostaria de mais informações"
click at [150, 451] on textarea "Olá, cheguei até você pela página {page_title} e gostaria de mais informações" at bounding box center [224, 462] width 148 height 22
paste textarea "do Airbnb"
type textarea "Olá, cheguei até você pela página do Airbnb e gostaria de mais informações"
click at [1086, 14] on span "Publicar" at bounding box center [1078, 16] width 36 height 10
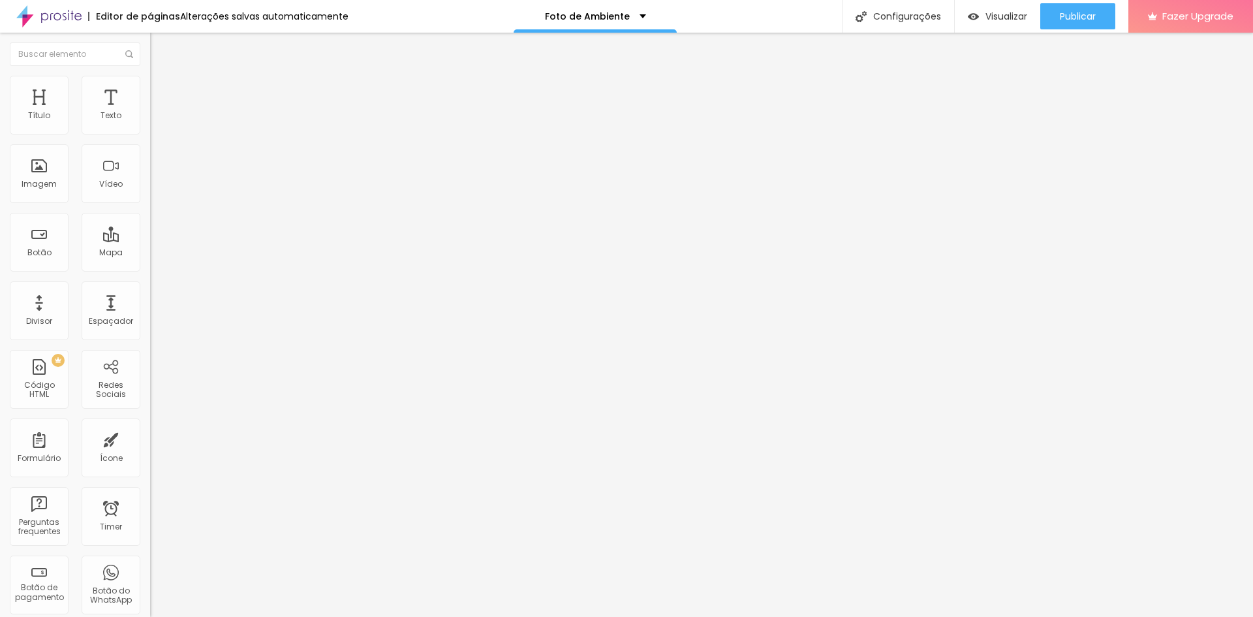
click at [150, 193] on button "button" at bounding box center [159, 187] width 18 height 14
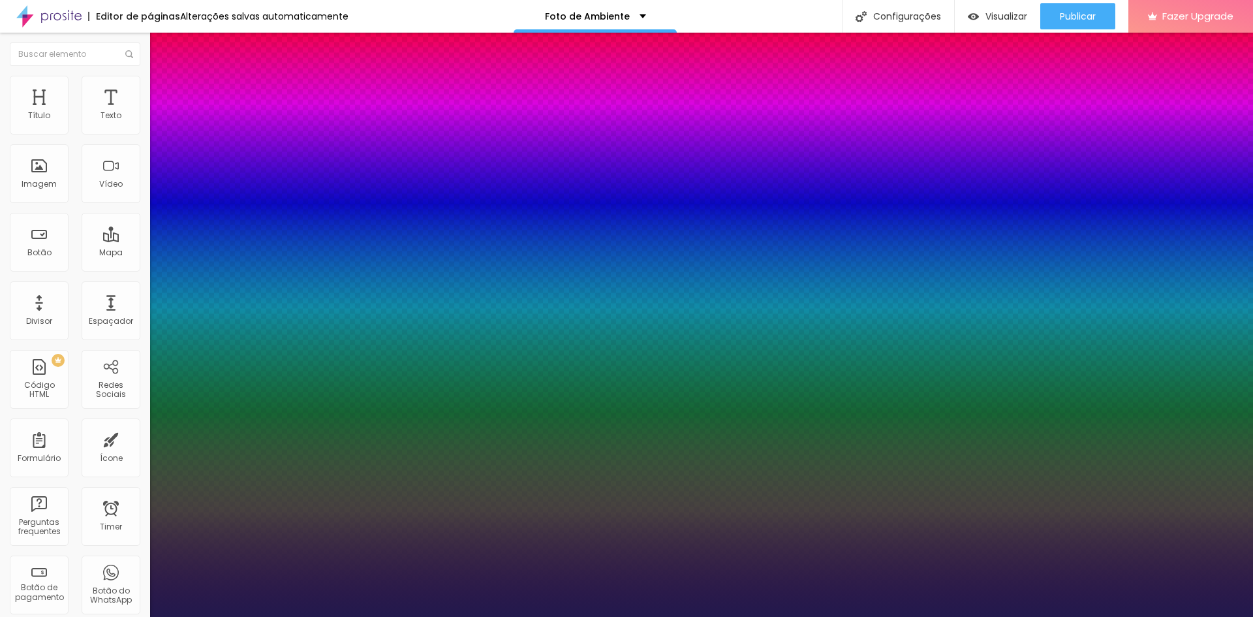
type input "1"
type input "19"
type input "1"
type input "22"
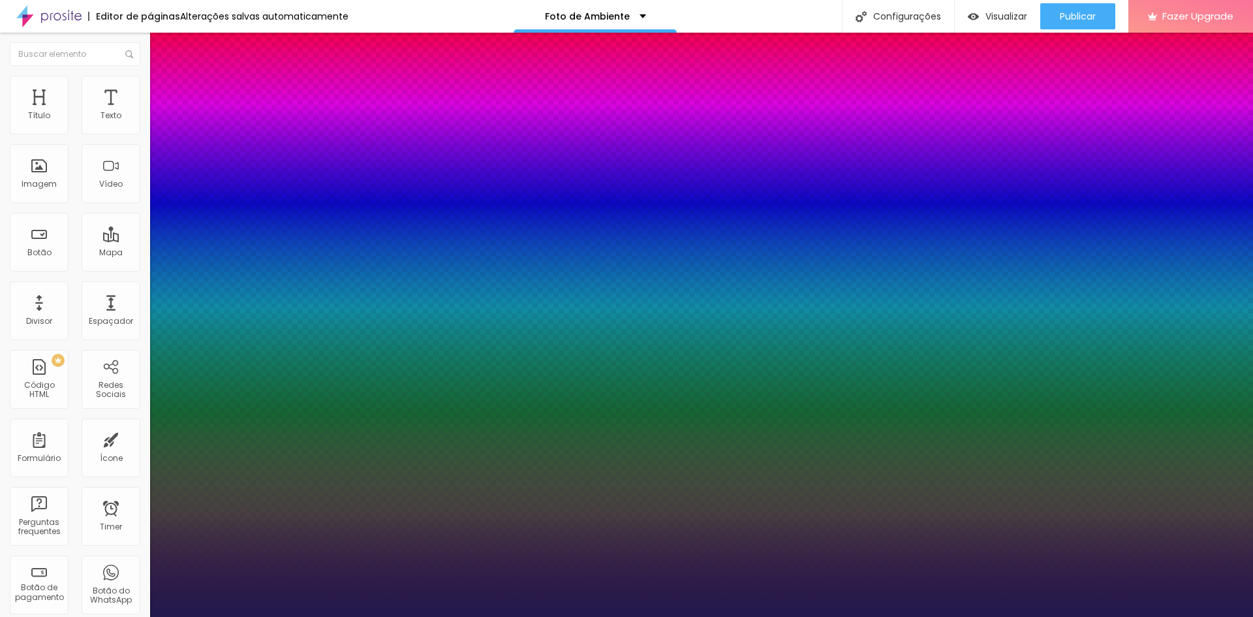
type input "22"
type input "1"
type input "27"
type input "1"
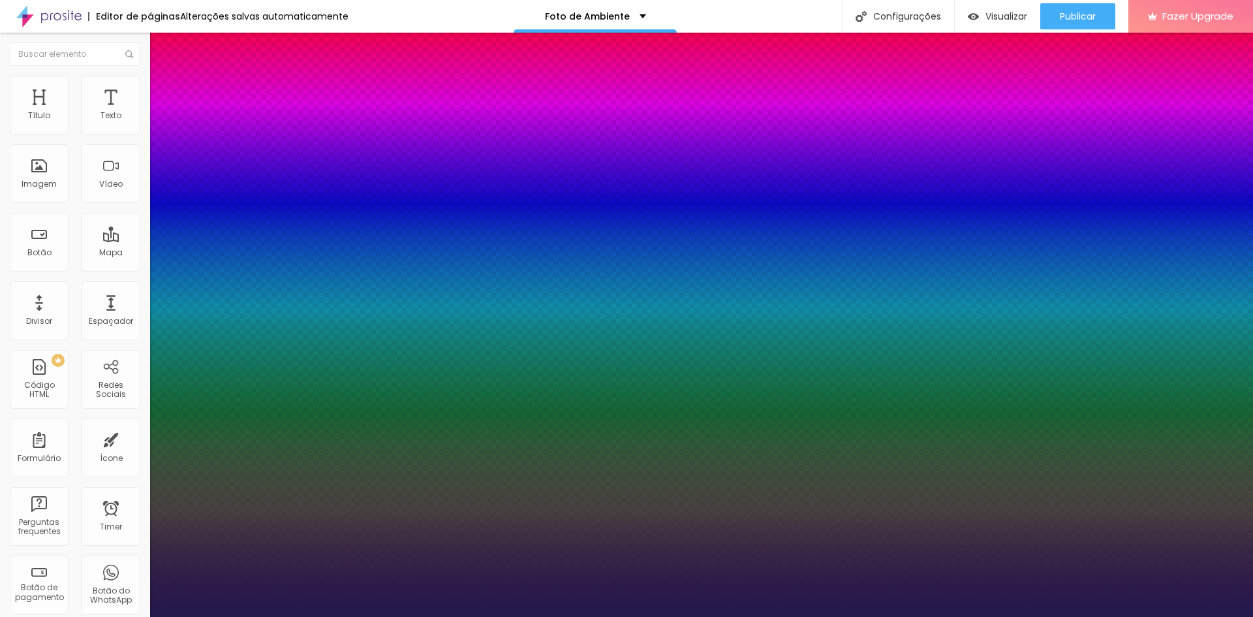
type input "35"
type input "1"
type input "37"
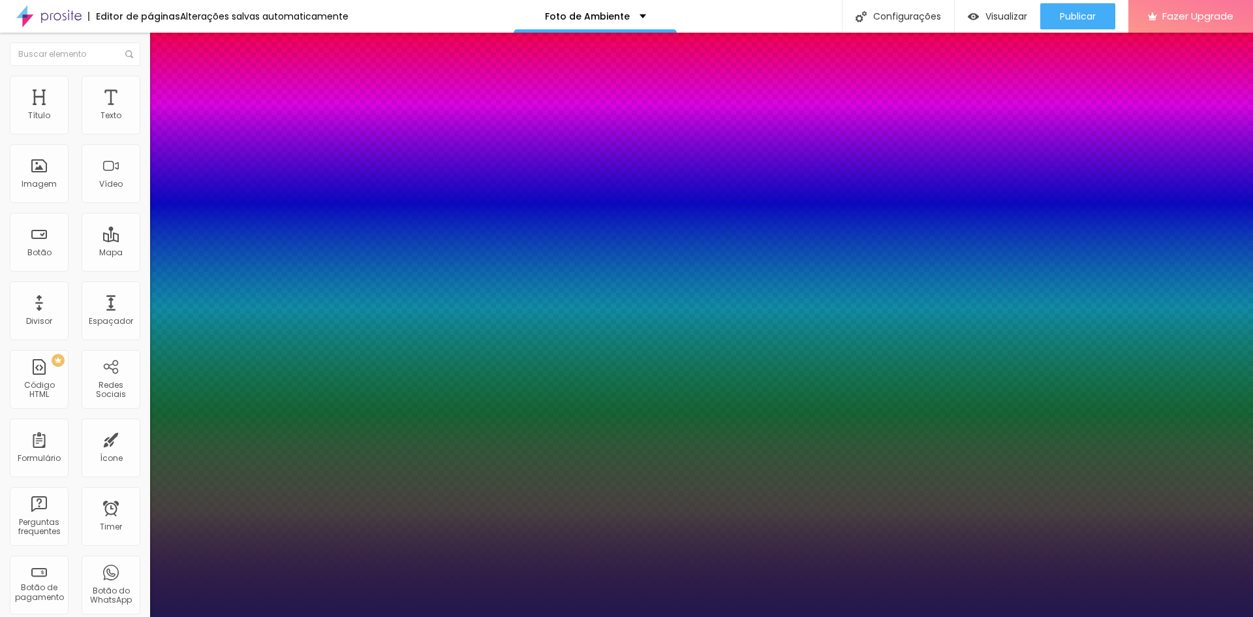
type input "1"
type input "39"
type input "1"
type input "40"
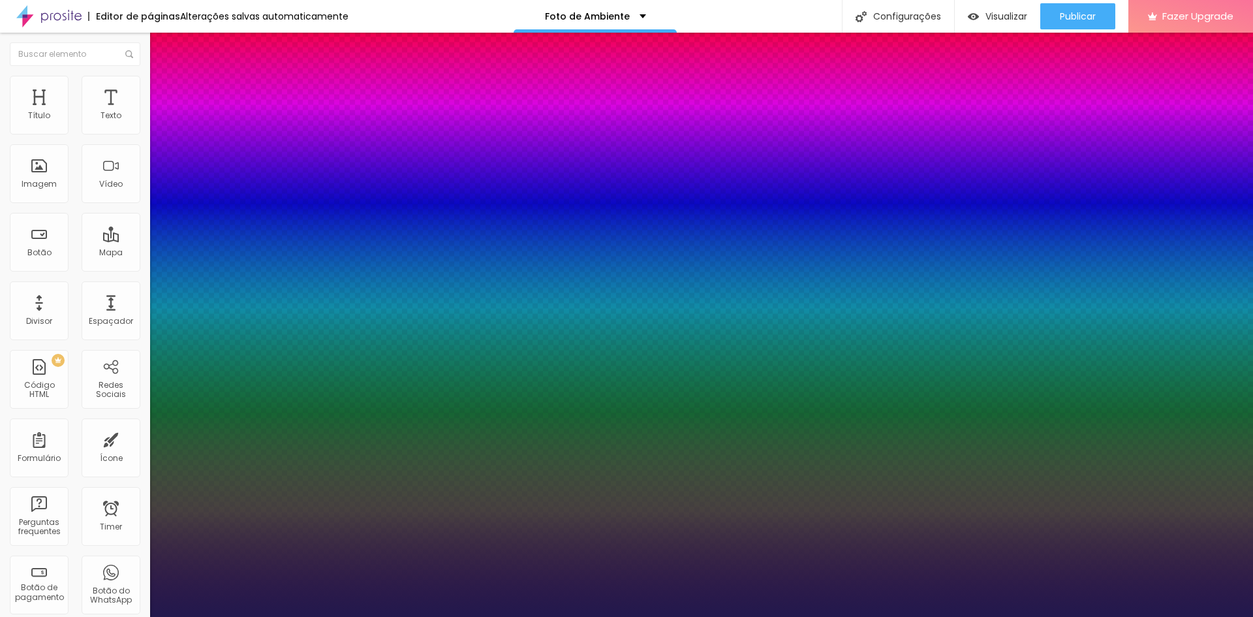
type input "40"
type input "1"
type input "42"
type input "1"
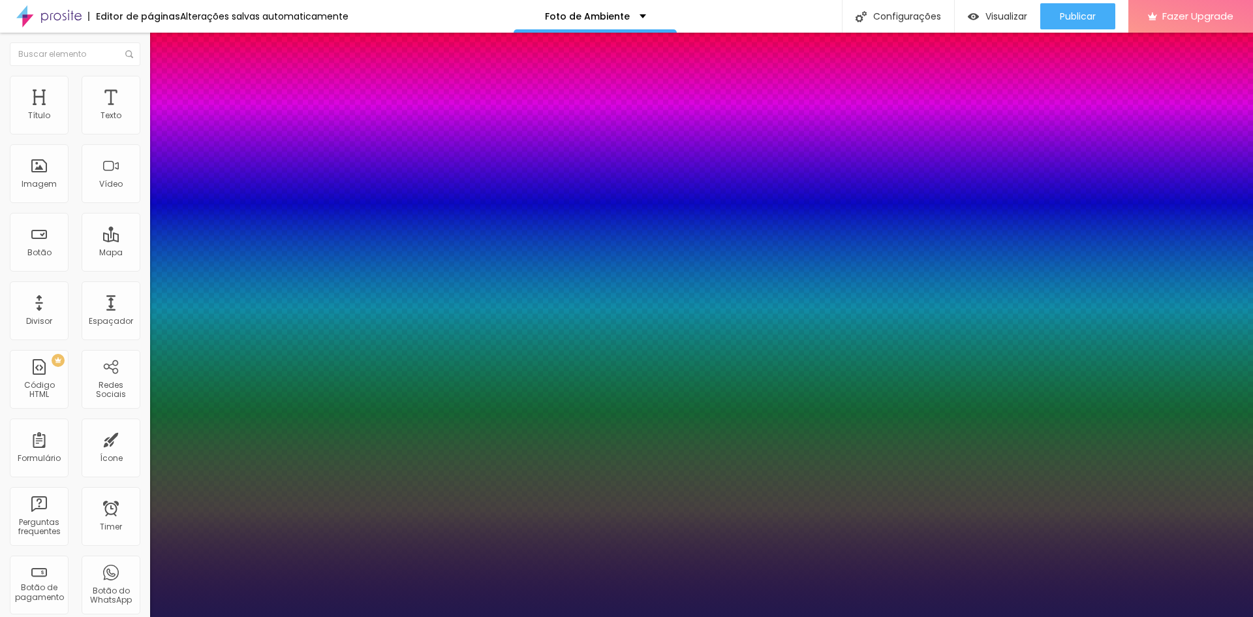
type input "46"
type input "1"
type input "45"
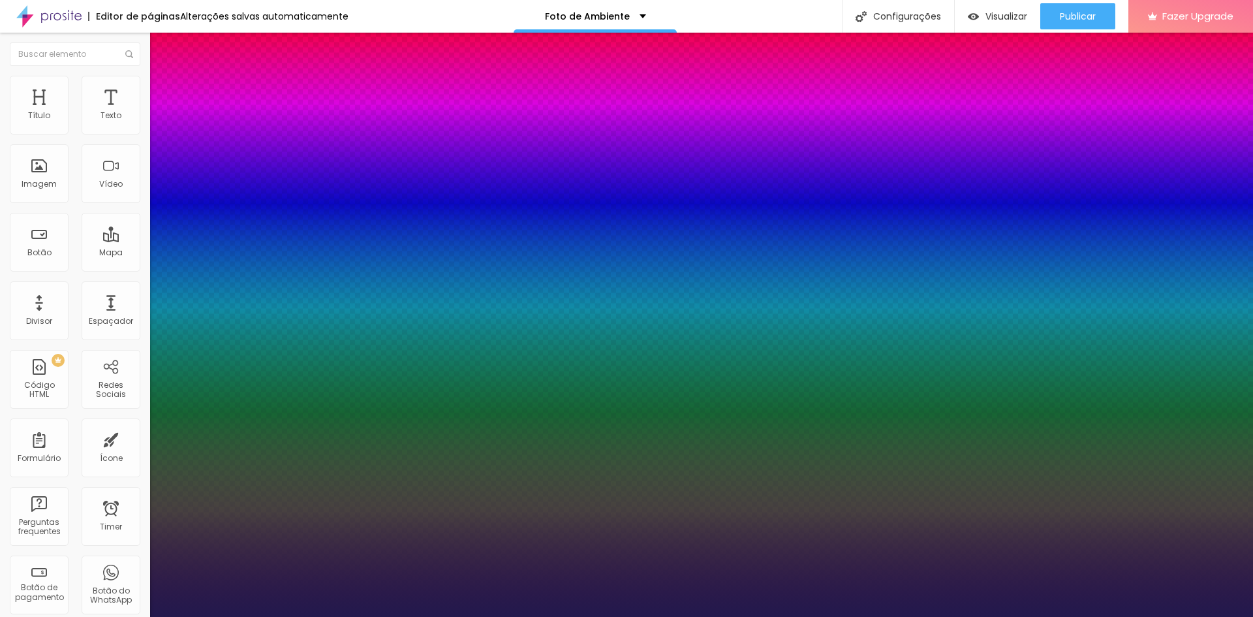
type input "1"
type input "44"
type input "1"
type input "43"
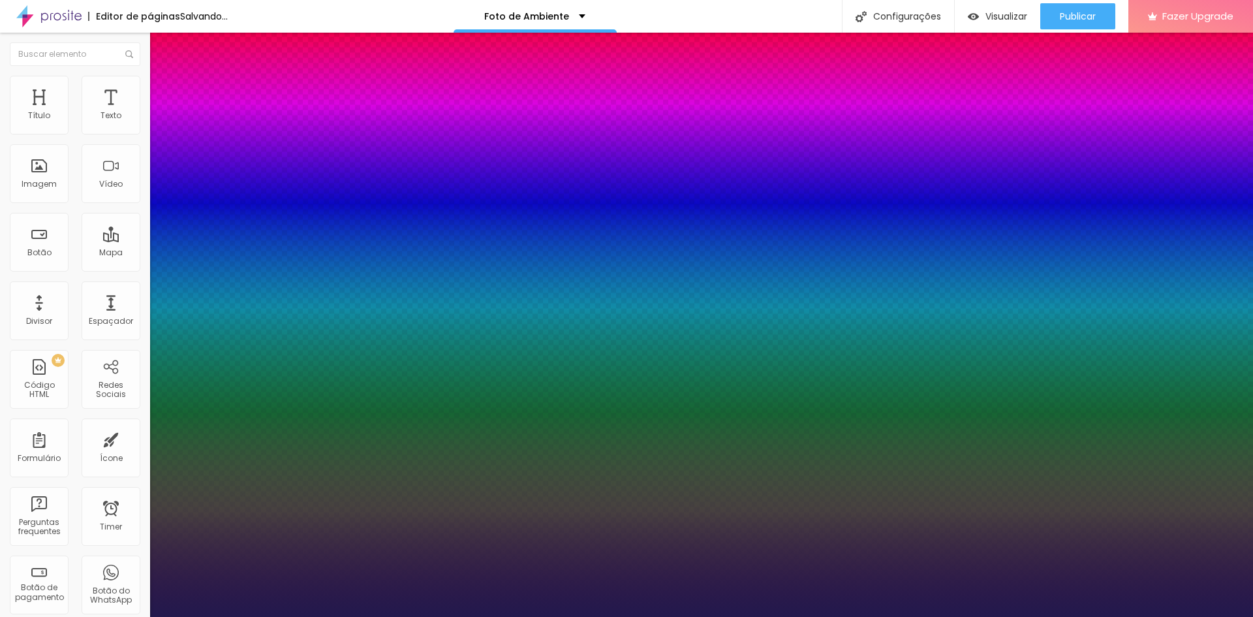
type input "43"
type input "1"
type input "42"
type input "1"
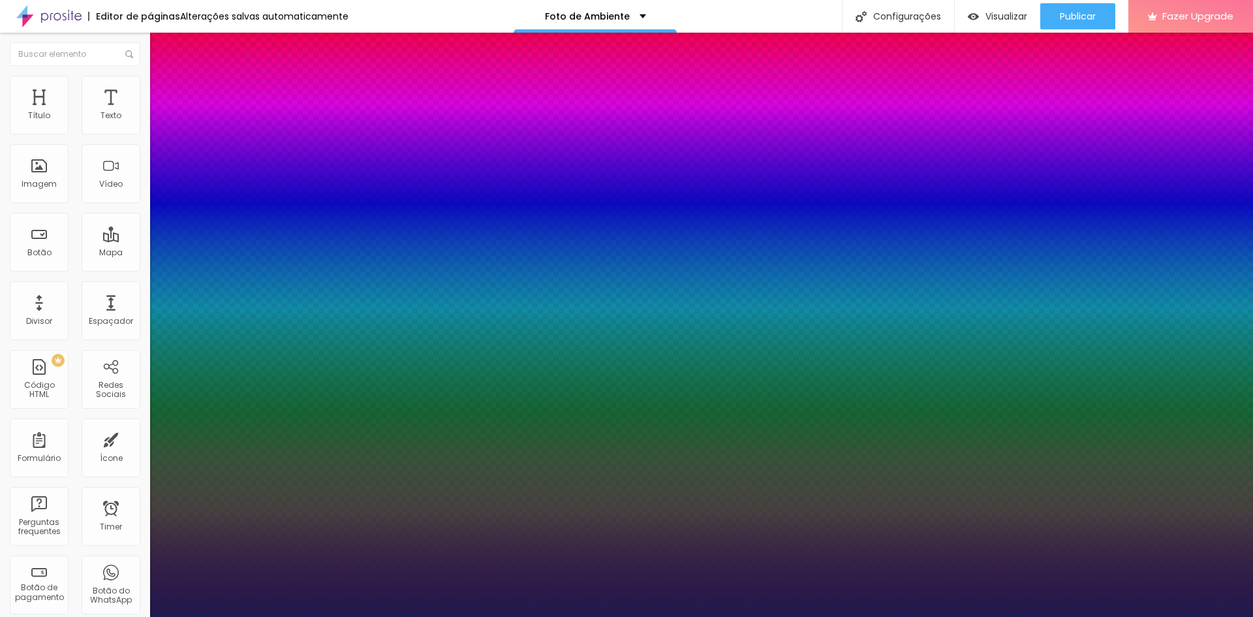
type input "43"
type input "1"
type input "44"
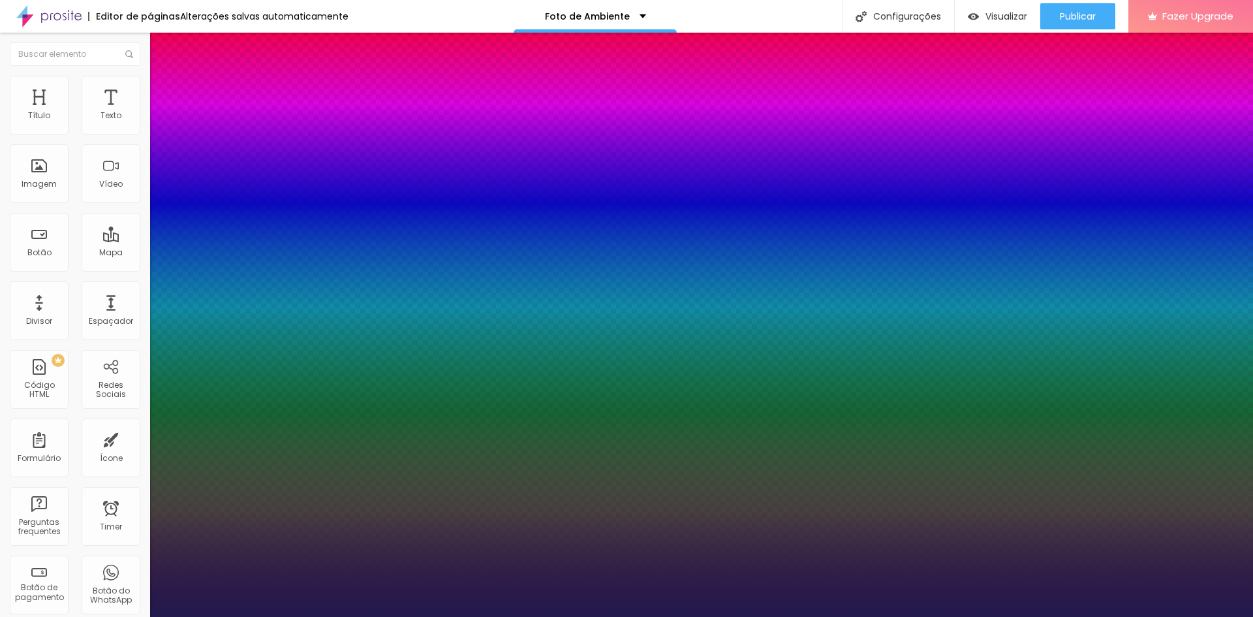
type input "1"
type input "43"
type input "1"
type input "42"
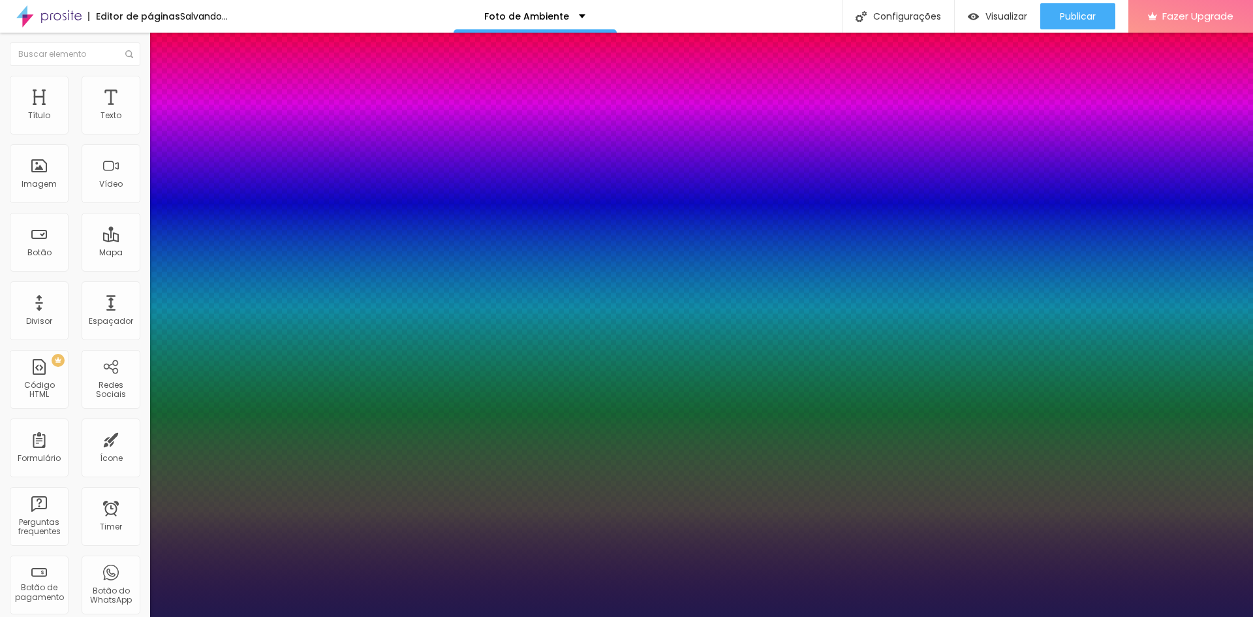
type input "42"
type input "1"
type input "43"
type input "1"
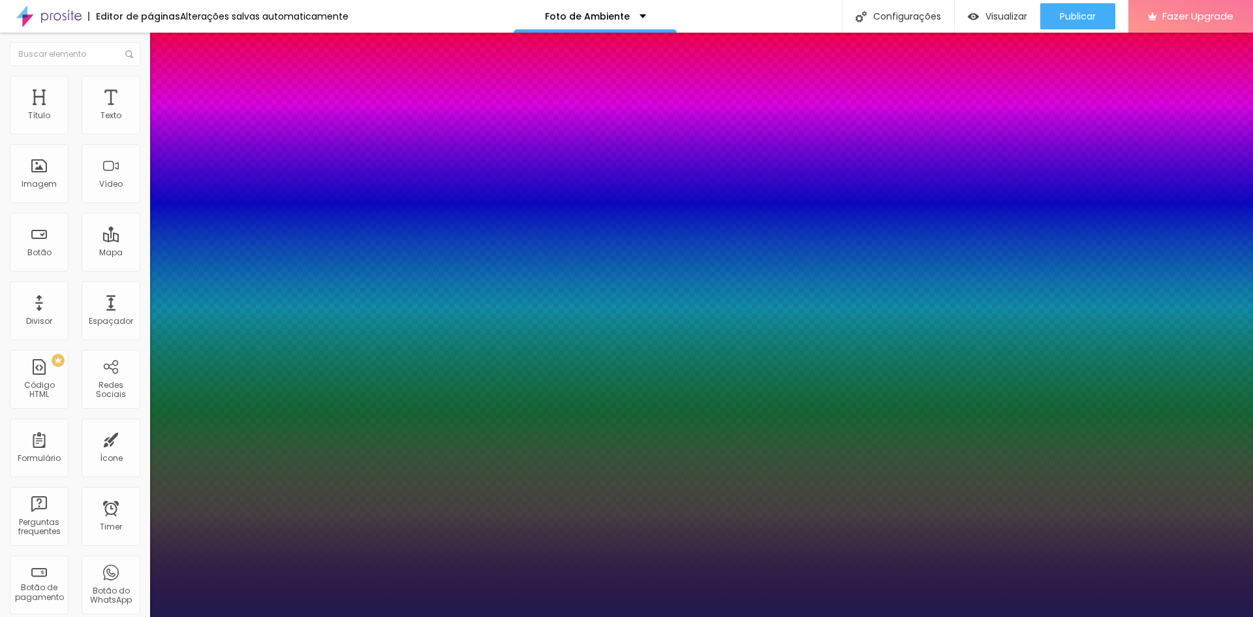
type input "44"
type input "1"
type input "43"
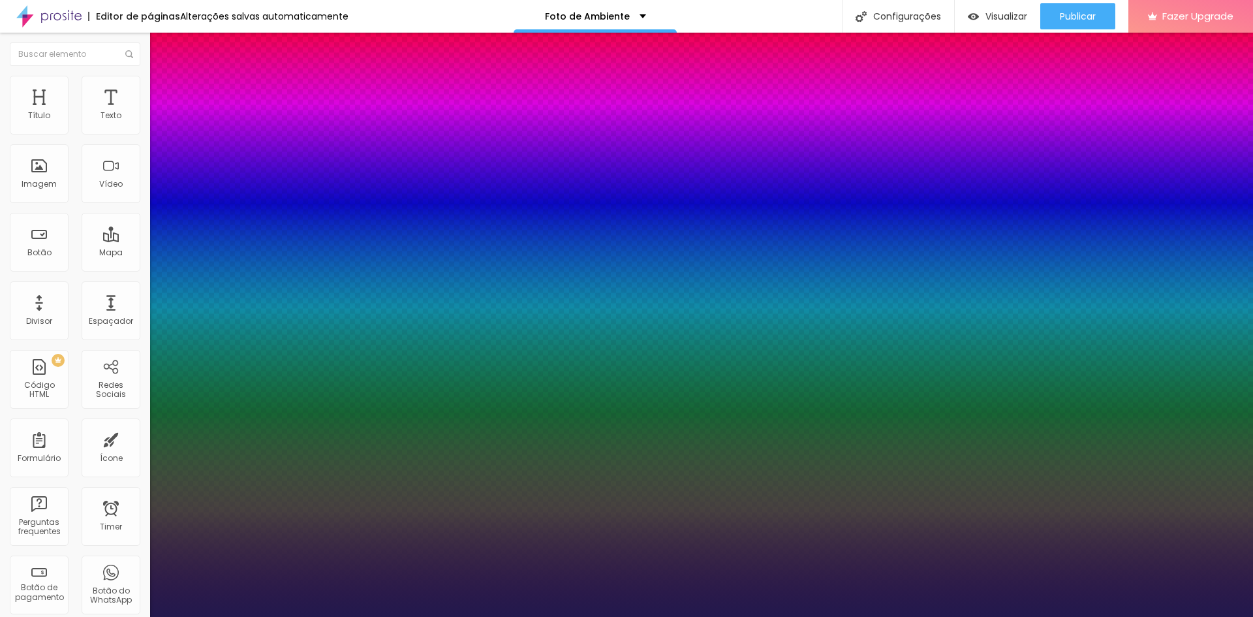
type input "1"
type input "42"
type input "1"
type input "43"
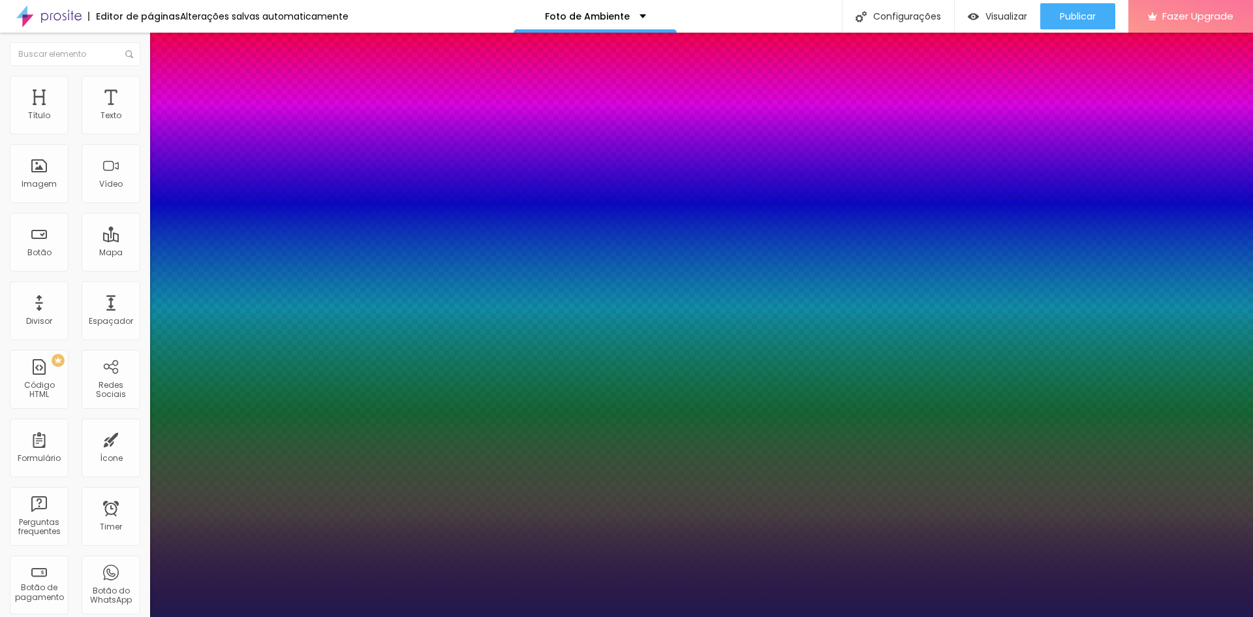
type input "43"
type input "1"
drag, startPoint x: 178, startPoint y: 370, endPoint x: 204, endPoint y: 368, distance: 25.5
type input "43"
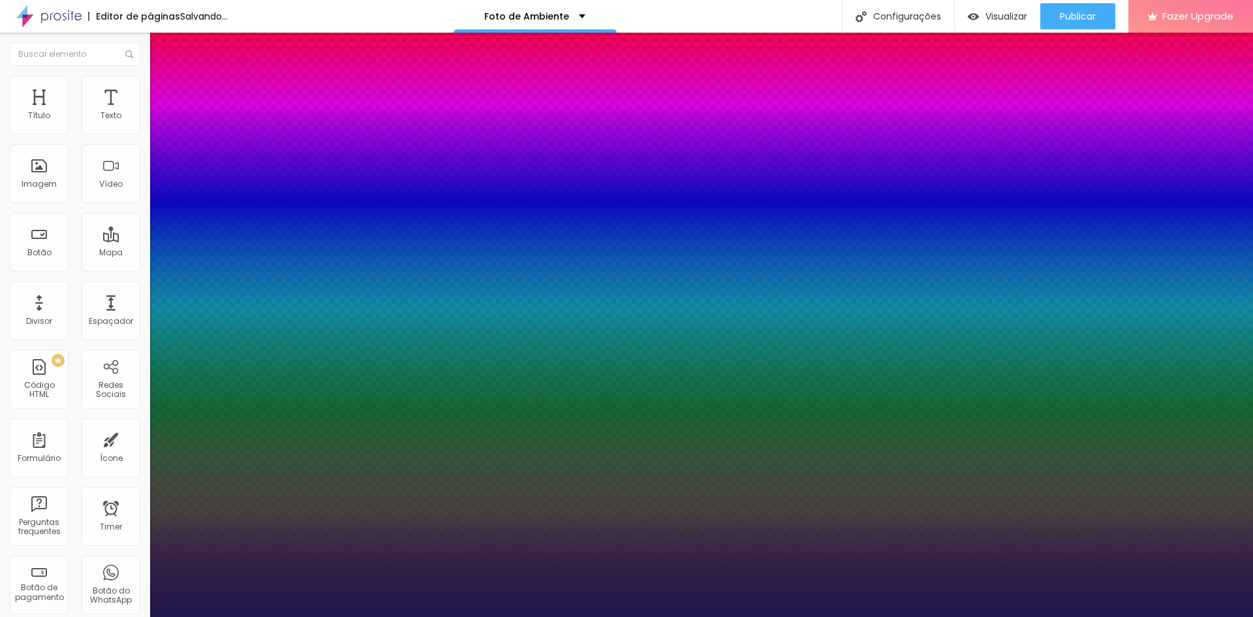
type input "1"
click at [915, 616] on div at bounding box center [626, 617] width 1253 height 0
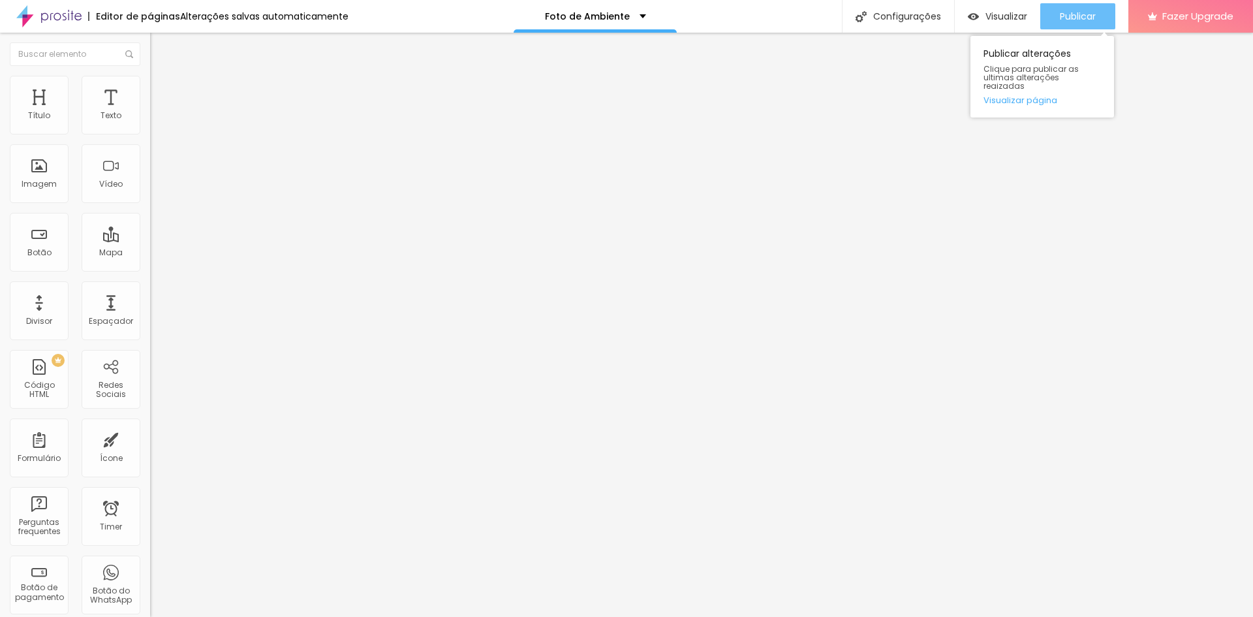
click at [1083, 11] on span "Publicar" at bounding box center [1078, 16] width 36 height 10
